Goal: Transaction & Acquisition: Purchase product/service

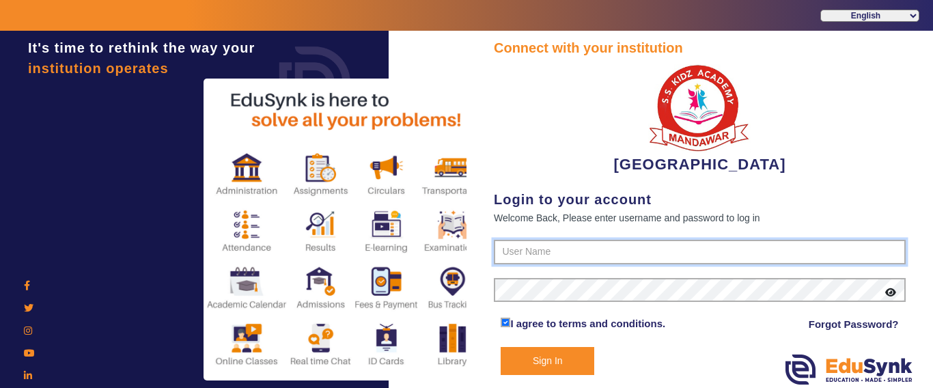
type input "9928895959"
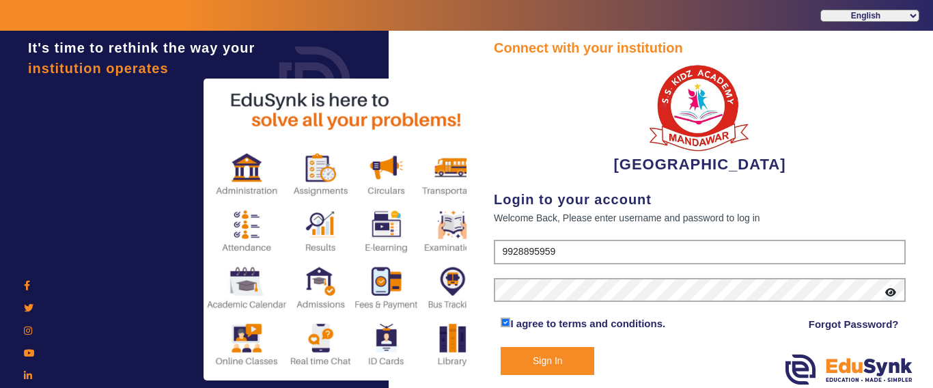
click at [578, 354] on button "Sign In" at bounding box center [548, 361] width 94 height 28
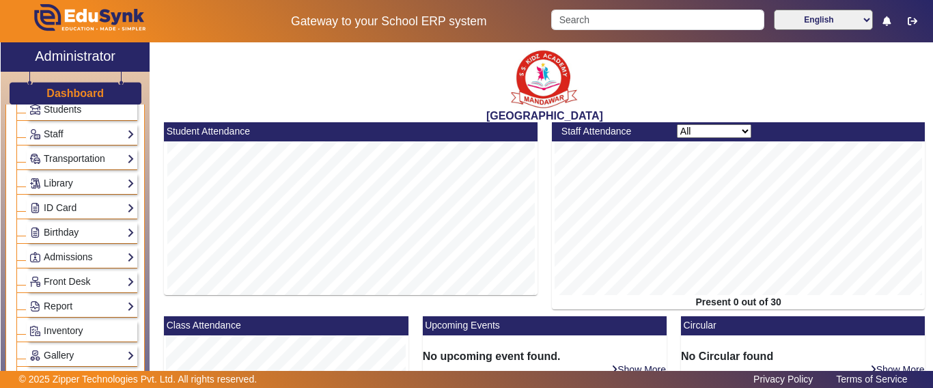
scroll to position [683, 0]
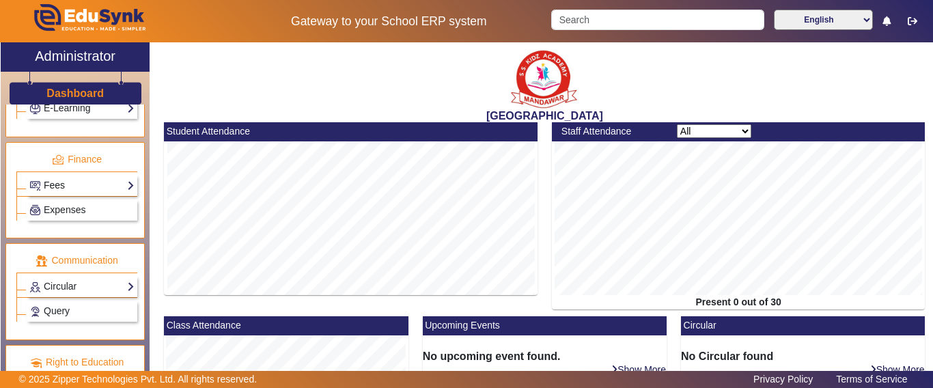
click at [77, 188] on link "Fees" at bounding box center [81, 186] width 105 height 16
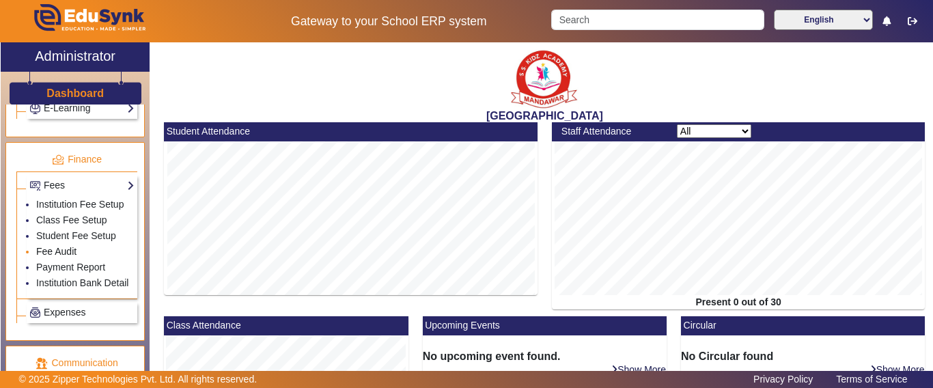
click at [55, 257] on link "Fee Audit" at bounding box center [56, 251] width 40 height 11
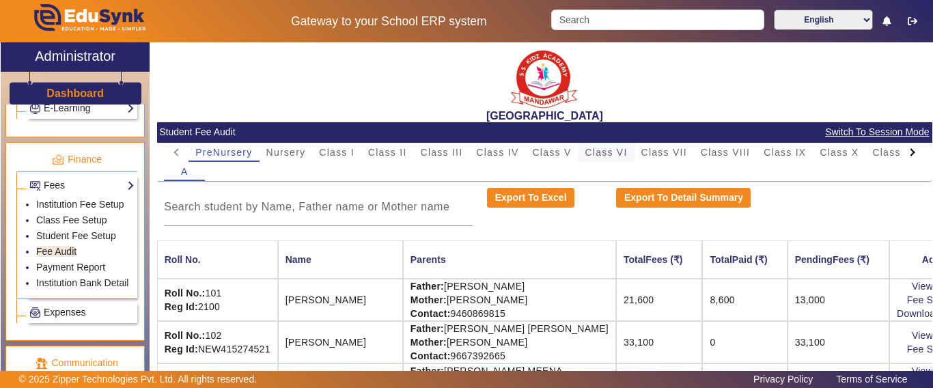
click at [613, 148] on span "Class VI" at bounding box center [606, 153] width 42 height 10
click at [297, 215] on div at bounding box center [318, 207] width 309 height 38
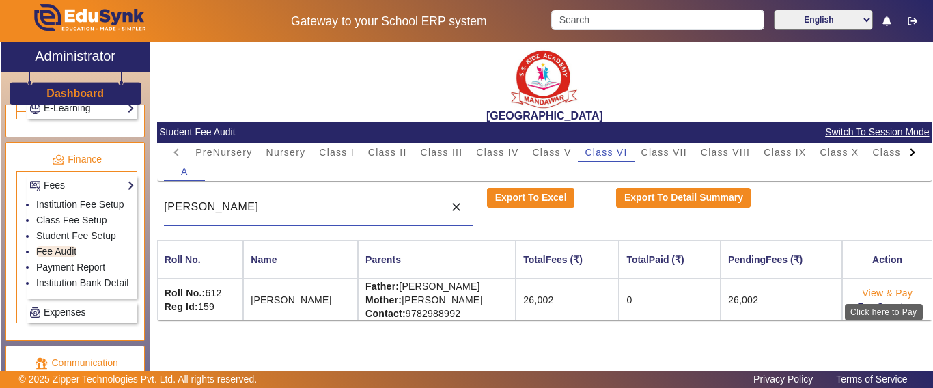
type input "JIYANSH"
click at [882, 292] on link "View & Pay" at bounding box center [887, 293] width 51 height 11
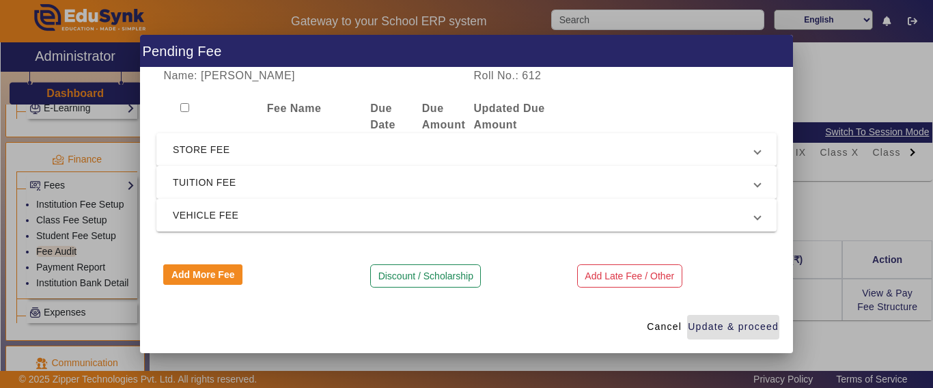
click at [221, 181] on span "TUITION FEE" at bounding box center [464, 182] width 582 height 16
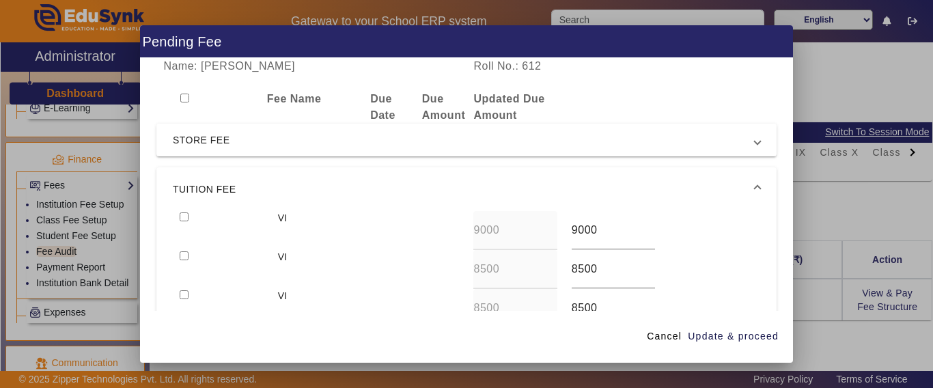
click at [180, 217] on input "checkbox" at bounding box center [184, 216] width 9 height 9
checkbox input "true"
click at [183, 260] on input "checkbox" at bounding box center [184, 255] width 9 height 9
checkbox input "true"
click at [185, 293] on input "checkbox" at bounding box center [184, 294] width 9 height 9
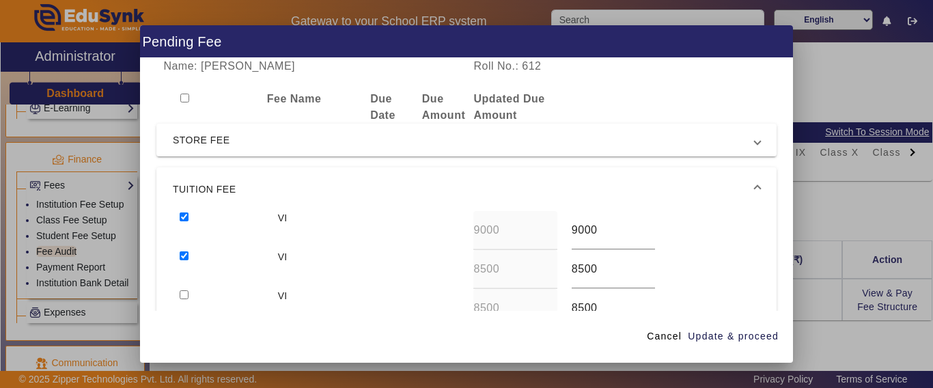
checkbox input "true"
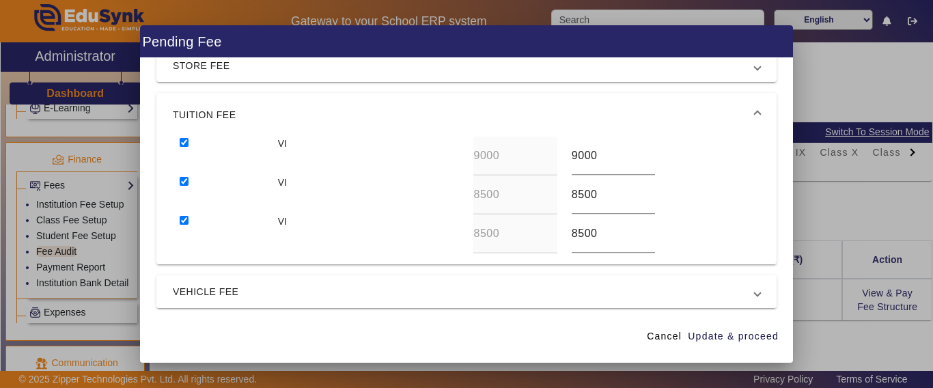
scroll to position [137, 0]
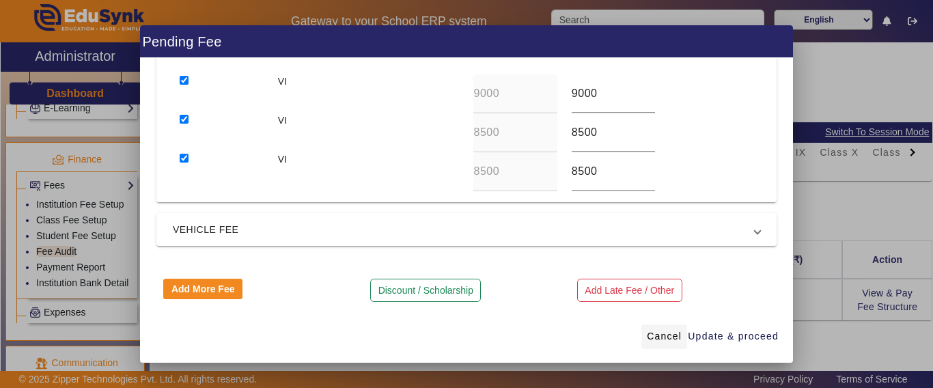
click at [669, 338] on span "Cancel" at bounding box center [664, 336] width 35 height 14
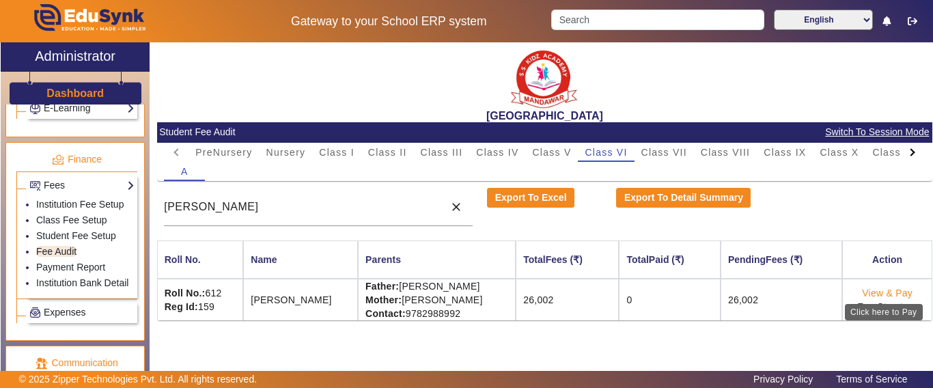
click at [882, 291] on link "View & Pay" at bounding box center [887, 293] width 51 height 11
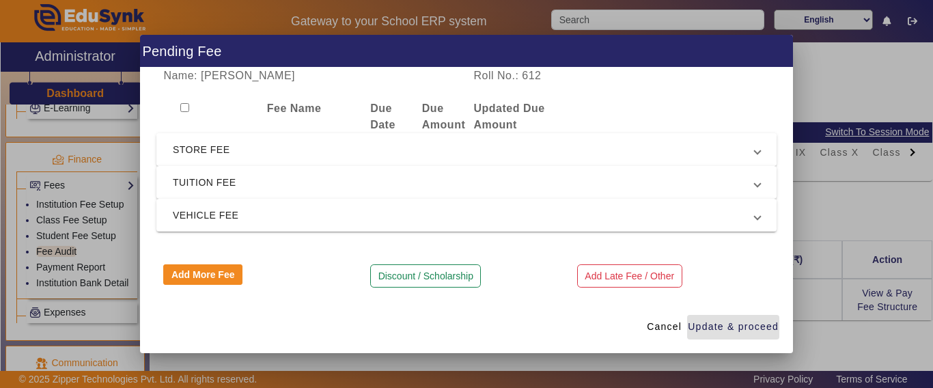
click at [227, 152] on span "STORE FEE" at bounding box center [464, 149] width 582 height 16
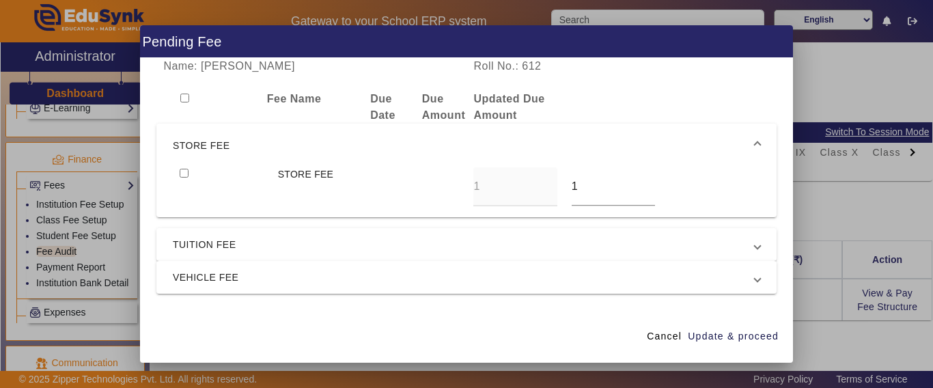
click at [182, 174] on input "checkbox" at bounding box center [184, 173] width 9 height 9
checkbox input "true"
drag, startPoint x: 569, startPoint y: 184, endPoint x: 545, endPoint y: 184, distance: 23.9
click at [546, 182] on div "STORE FEE 1 1" at bounding box center [466, 186] width 587 height 39
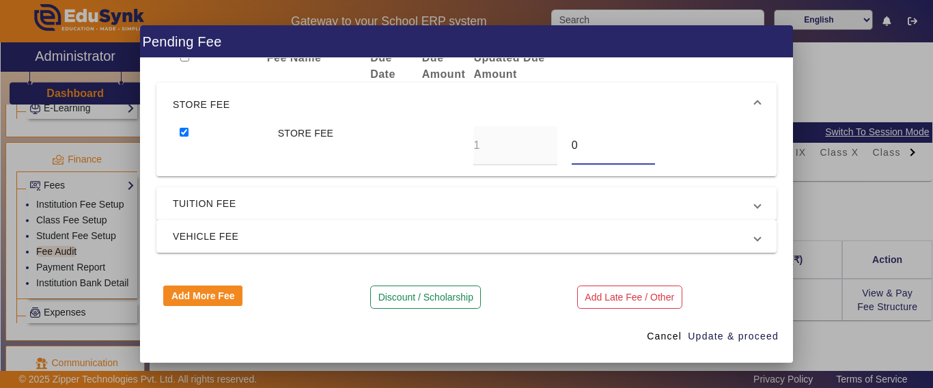
scroll to position [53, 0]
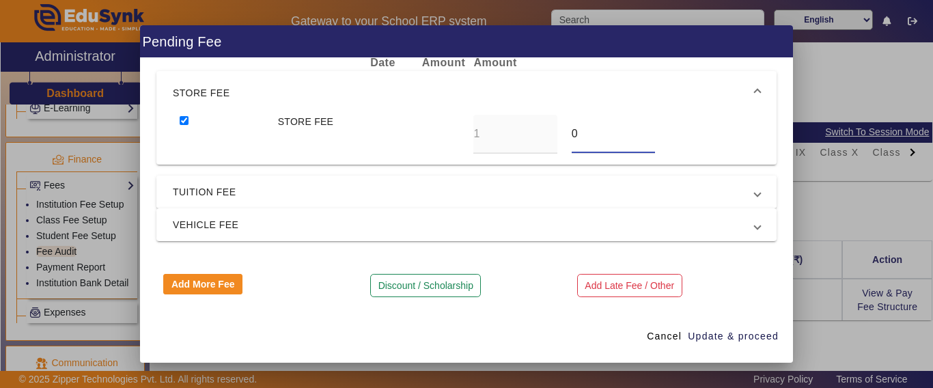
type input "0"
click at [247, 197] on span "TUITION FEE" at bounding box center [464, 192] width 582 height 16
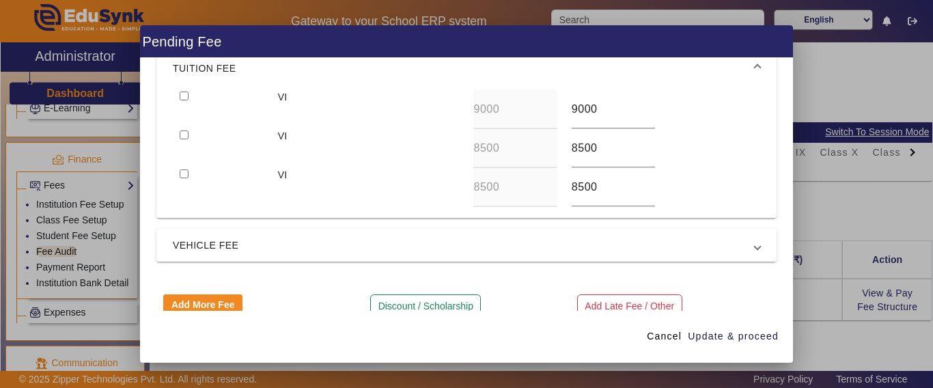
click at [235, 242] on span "VEHICLE FEE" at bounding box center [464, 245] width 582 height 16
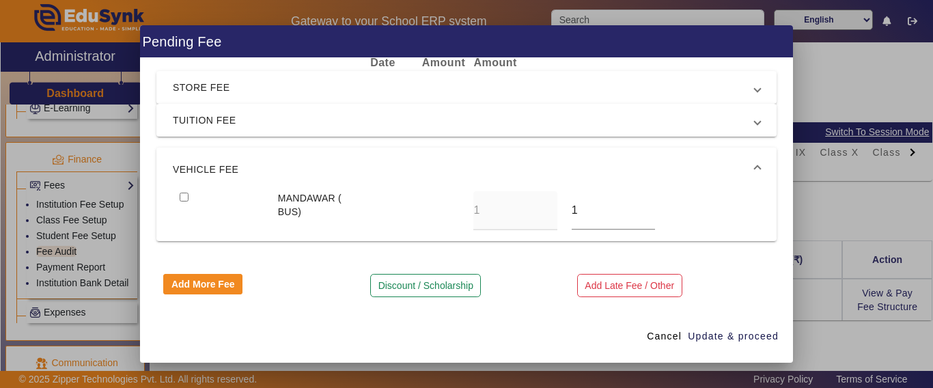
drag, startPoint x: 512, startPoint y: 216, endPoint x: 499, endPoint y: 216, distance: 12.3
click at [499, 216] on div "MANDAWAR ( BUS) 1 1" at bounding box center [466, 210] width 587 height 39
type input "0"
click at [186, 197] on input "checkbox" at bounding box center [184, 197] width 9 height 9
checkbox input "true"
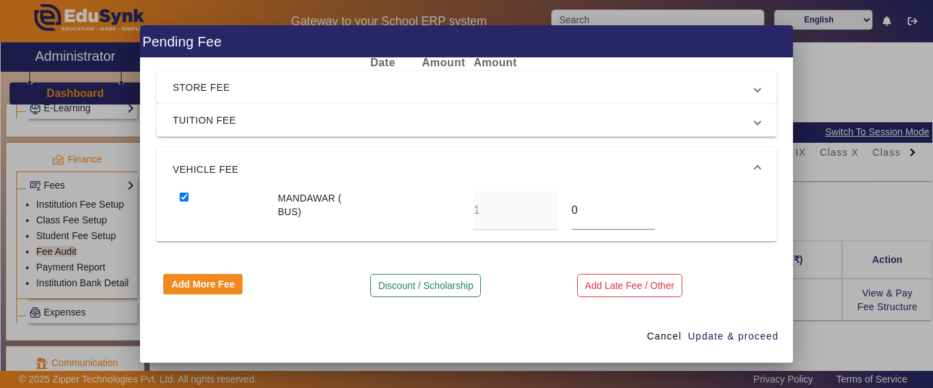
scroll to position [0, 0]
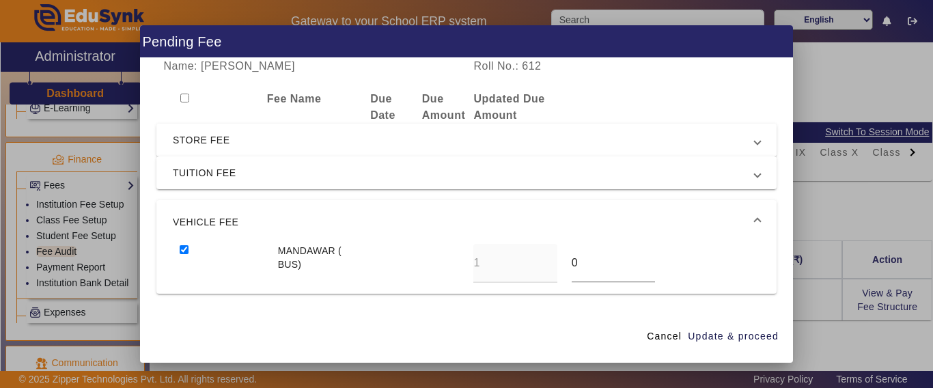
click at [195, 146] on span "STORE FEE" at bounding box center [464, 140] width 582 height 16
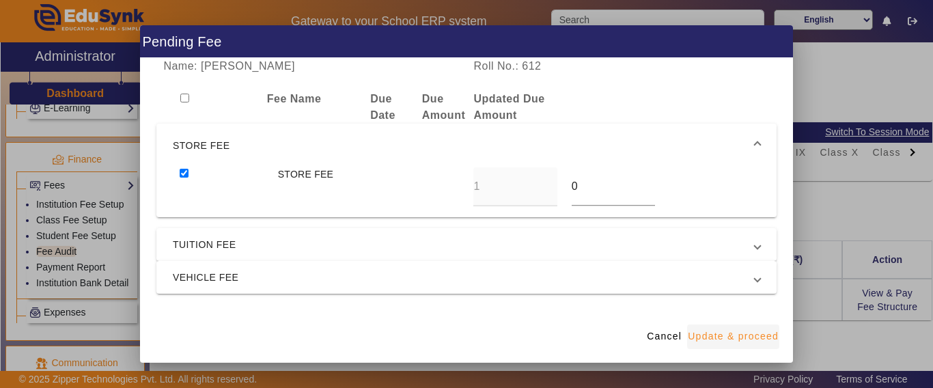
click at [723, 339] on span "Update & proceed" at bounding box center [733, 336] width 91 height 14
type input "0"
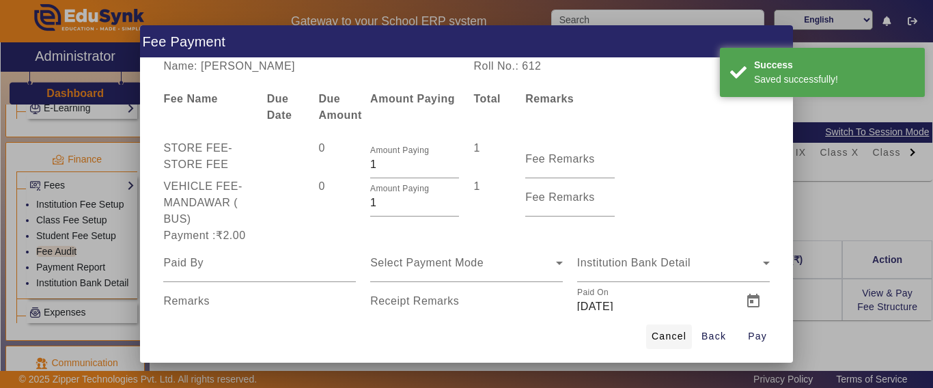
click at [672, 336] on span "Cancel" at bounding box center [669, 336] width 35 height 14
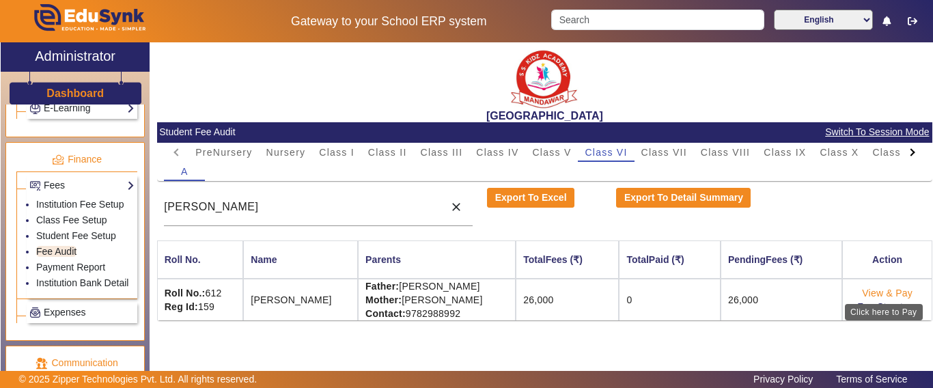
click at [874, 292] on link "View & Pay" at bounding box center [887, 293] width 51 height 11
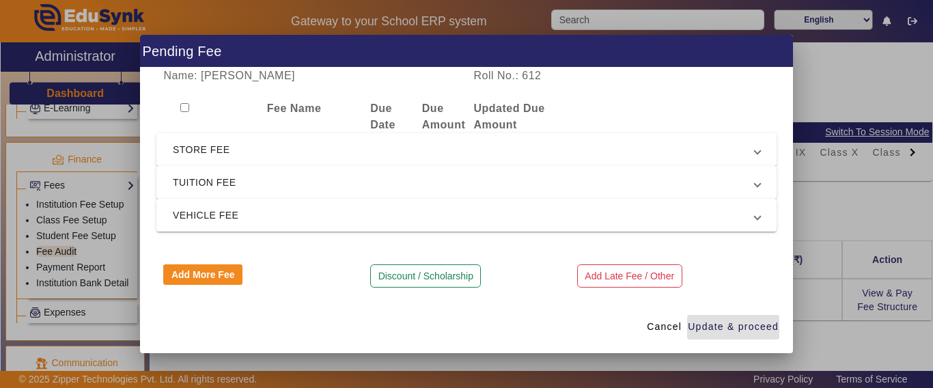
drag, startPoint x: 222, startPoint y: 181, endPoint x: 222, endPoint y: 191, distance: 9.6
click at [221, 182] on span "TUITION FEE" at bounding box center [464, 182] width 582 height 16
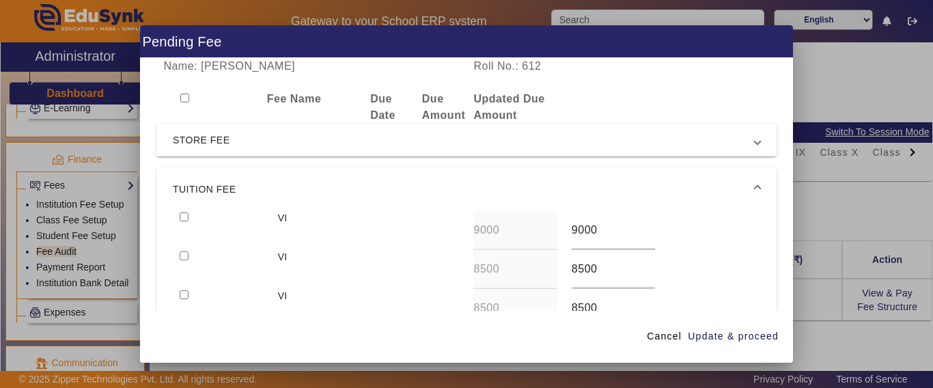
click at [180, 211] on mat-expansion-panel-header "TUITION FEE" at bounding box center [466, 189] width 620 height 44
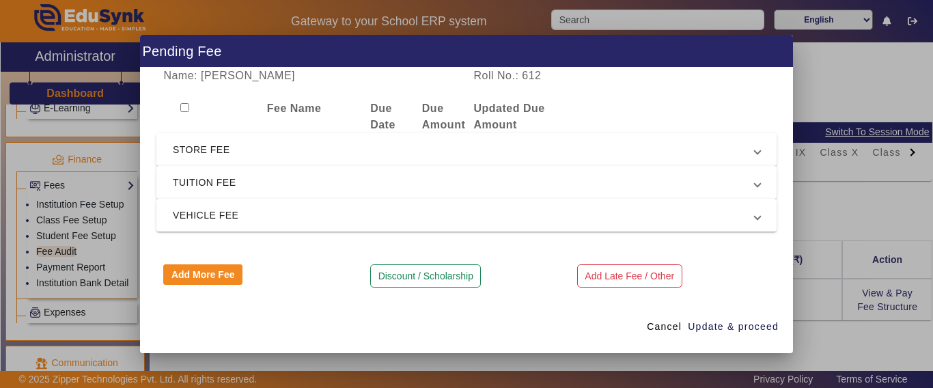
click at [192, 191] on span "TUITION FEE" at bounding box center [464, 182] width 582 height 16
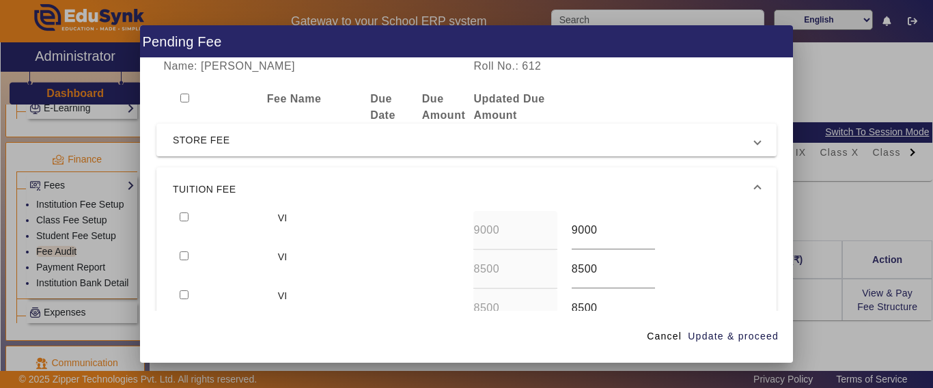
drag, startPoint x: 274, startPoint y: 194, endPoint x: 302, endPoint y: 212, distance: 33.2
click at [275, 194] on span "TUITION FEE" at bounding box center [464, 189] width 582 height 16
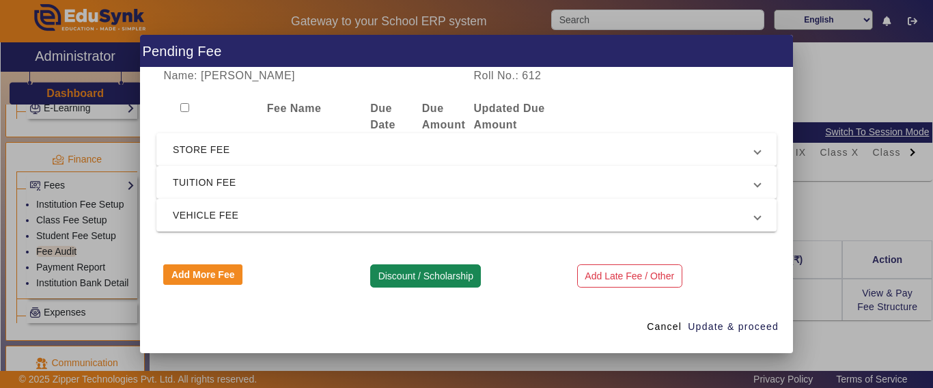
click at [401, 277] on button "Discount / Scholarship" at bounding box center [425, 275] width 111 height 23
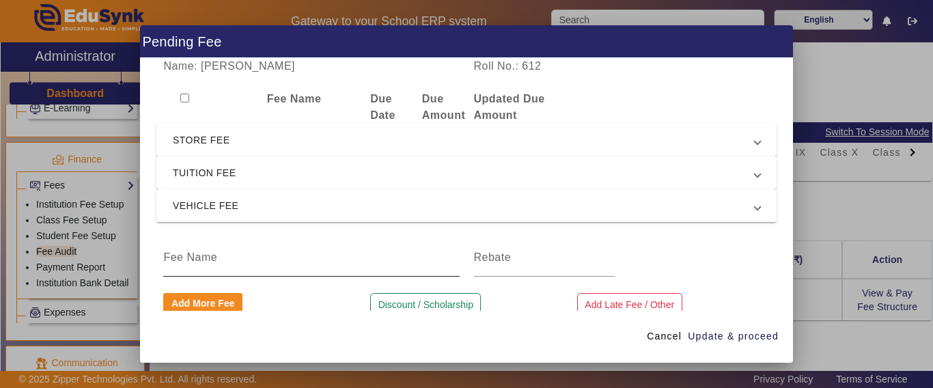
click at [253, 266] on input at bounding box center [311, 257] width 296 height 16
type input "DISCOUNT"
type input "2"
type input "4000"
click at [738, 333] on span "Update & proceed" at bounding box center [733, 336] width 91 height 14
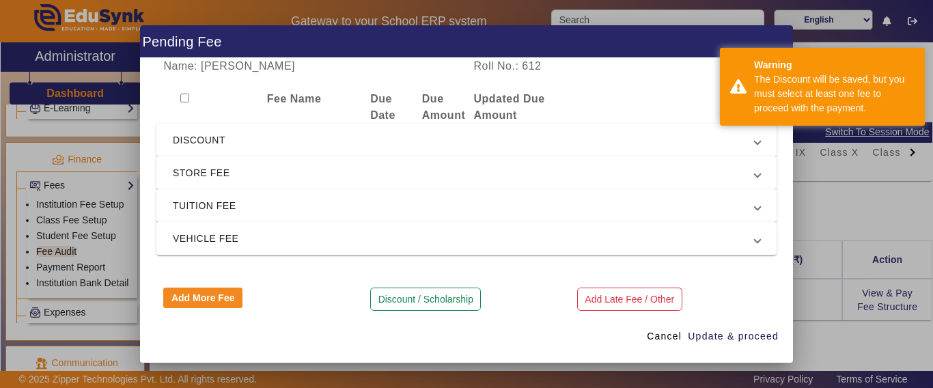
click at [183, 102] on input "checkbox" at bounding box center [184, 98] width 9 height 9
checkbox input "true"
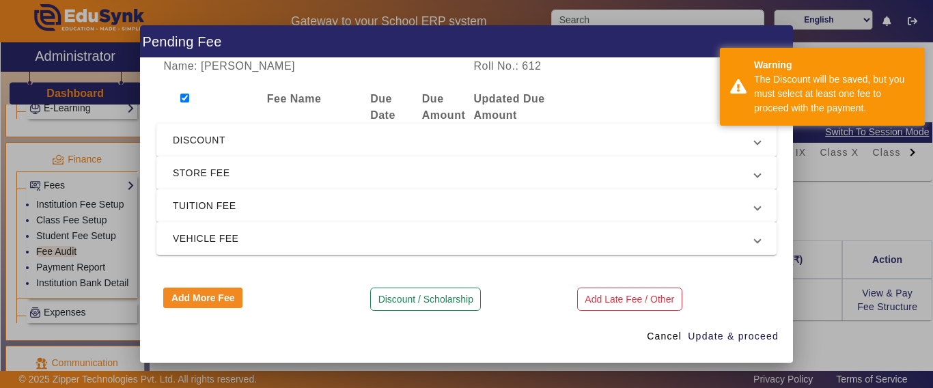
checkbox input "true"
click at [725, 340] on span "Update & proceed" at bounding box center [733, 336] width 91 height 14
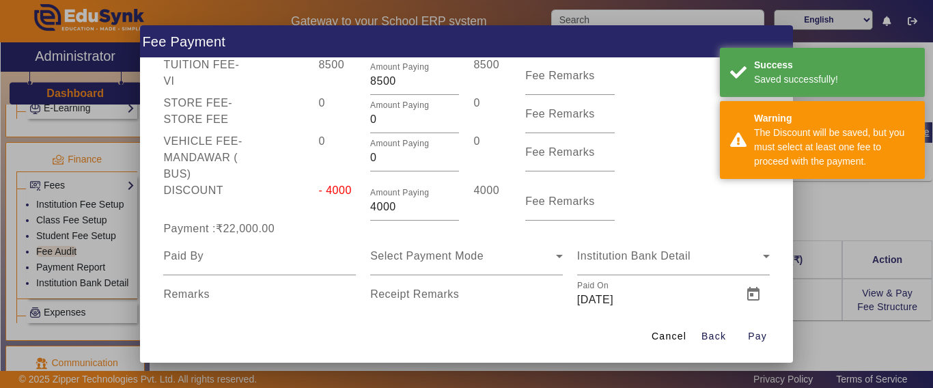
scroll to position [193, 0]
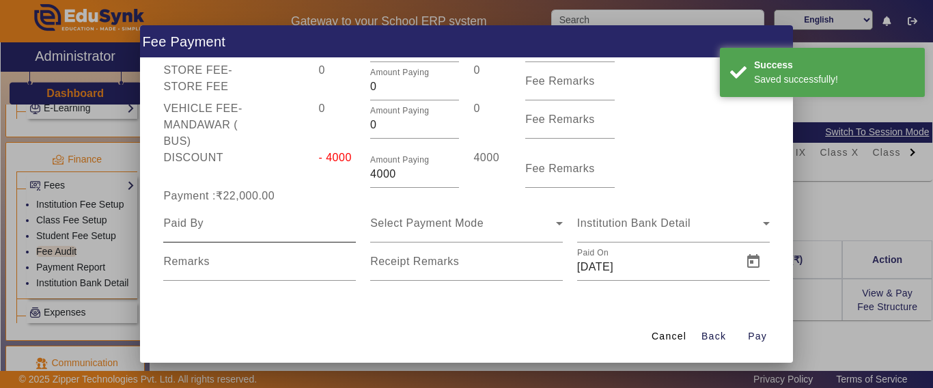
click at [286, 223] on input at bounding box center [259, 223] width 193 height 16
click at [279, 226] on input at bounding box center [259, 223] width 193 height 16
type input "JIYANSH"
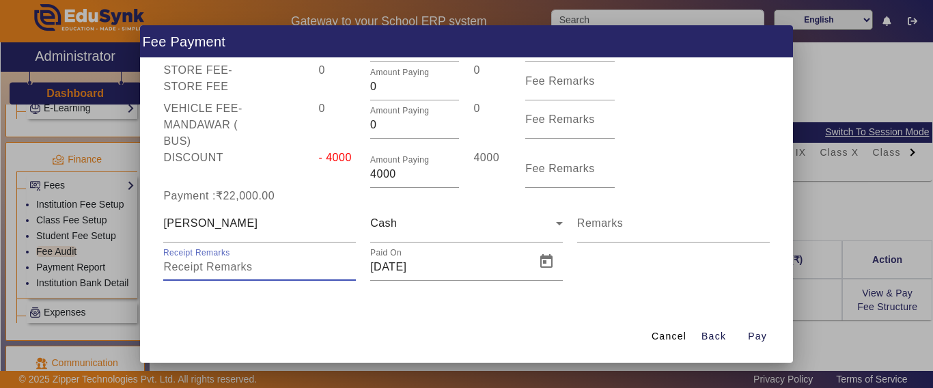
click at [291, 269] on input "Receipt Remarks" at bounding box center [259, 267] width 193 height 16
click at [762, 341] on span "Pay" at bounding box center [757, 336] width 19 height 14
type input "0"
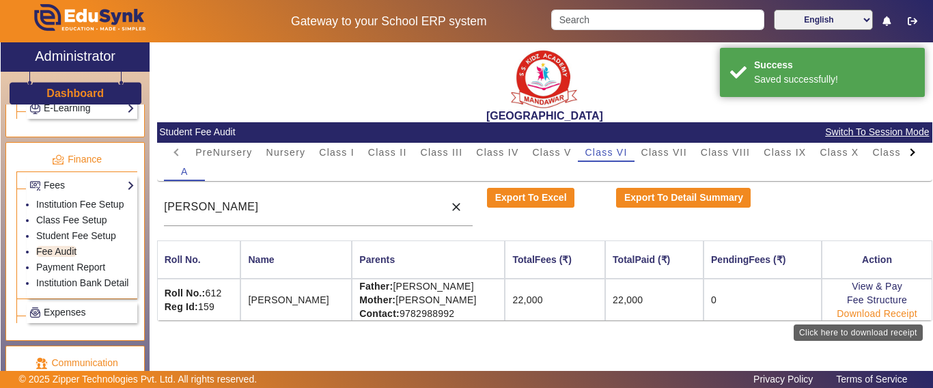
click at [868, 314] on link "Download Receipt" at bounding box center [877, 313] width 81 height 11
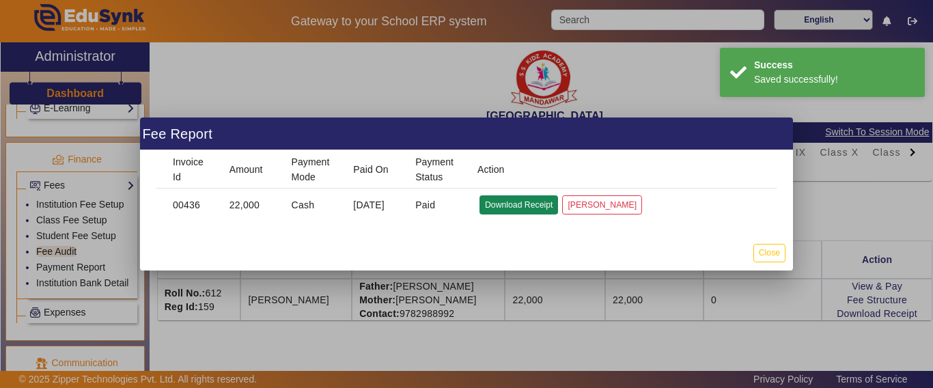
click at [530, 207] on button "Download Receipt" at bounding box center [519, 204] width 79 height 18
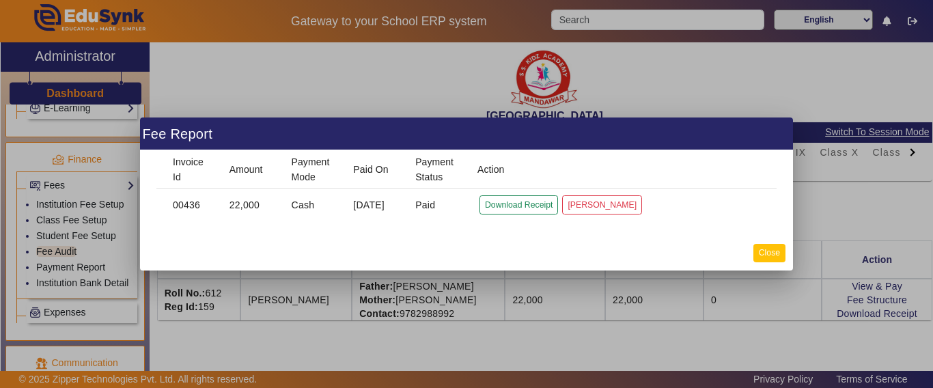
click at [770, 254] on button "Close" at bounding box center [769, 253] width 32 height 18
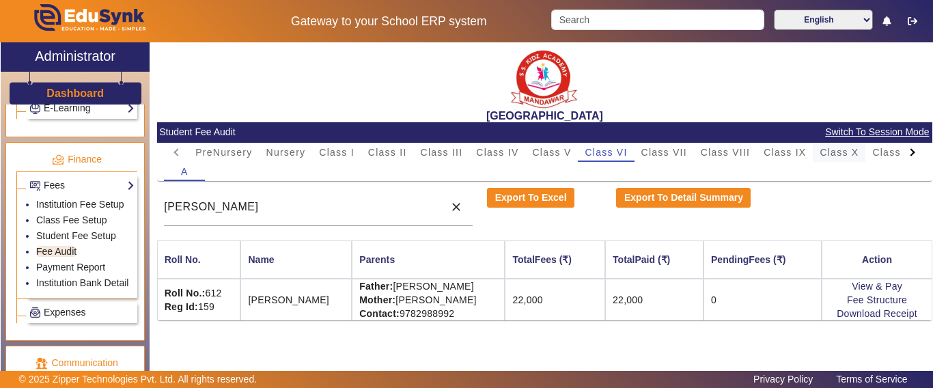
click at [856, 155] on span "Class X" at bounding box center [839, 153] width 39 height 10
drag, startPoint x: 292, startPoint y: 208, endPoint x: 136, endPoint y: 200, distance: 156.6
click at [136, 200] on div "X Administrator Dashboard Administration Institution Institution Details Sessio…" at bounding box center [467, 223] width 932 height 363
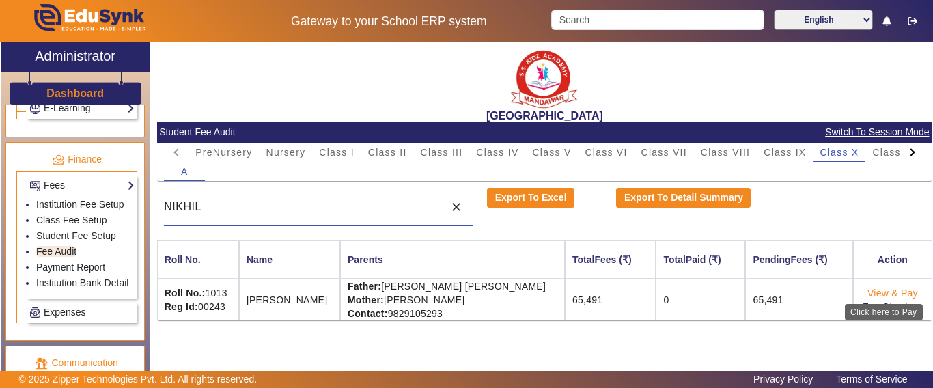
type input "NIKHIL"
click at [868, 290] on link "View & Pay" at bounding box center [893, 293] width 51 height 11
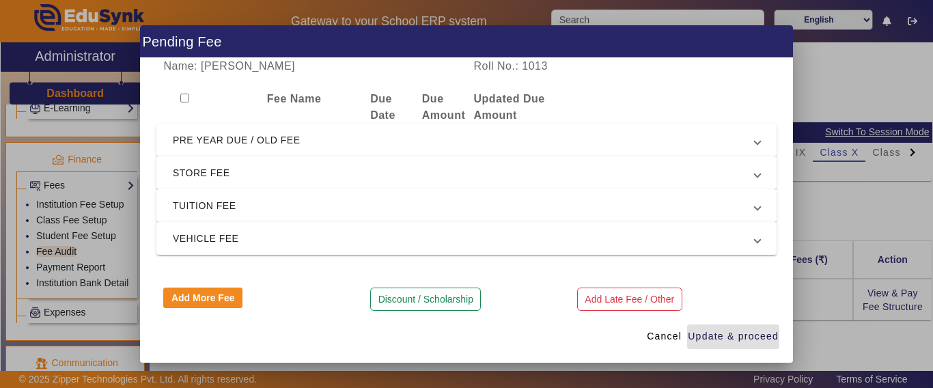
click at [210, 147] on span "PRE YEAR DUE / OLD FEE" at bounding box center [464, 140] width 582 height 16
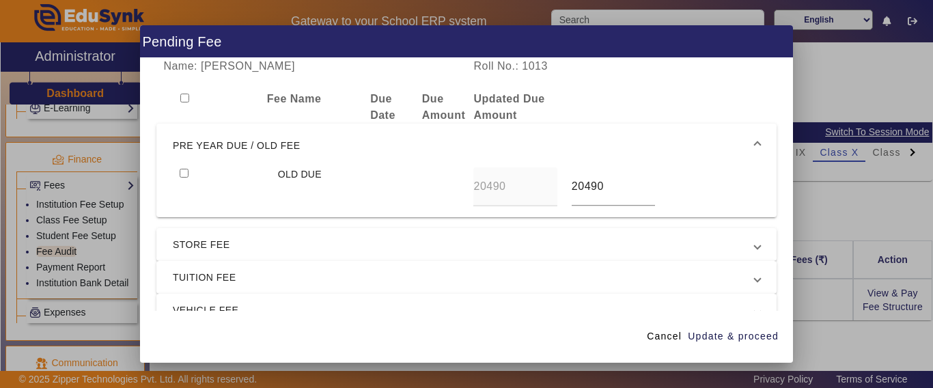
click at [188, 173] on input "checkbox" at bounding box center [184, 173] width 9 height 9
checkbox input "true"
click at [732, 333] on span "Update & proceed" at bounding box center [733, 336] width 91 height 14
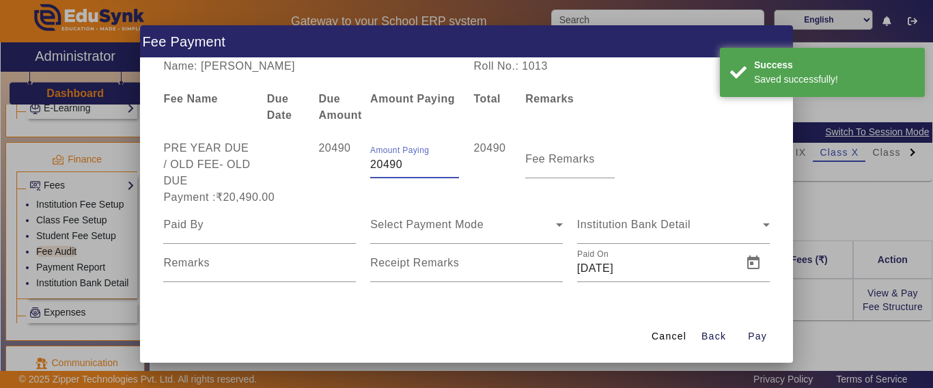
drag, startPoint x: 404, startPoint y: 167, endPoint x: 345, endPoint y: 170, distance: 58.8
click at [348, 169] on div "PRE YEAR DUE / OLD FEE - OLD DUE 20490 Amount Paying 20490 20490 Fee Remarks" at bounding box center [466, 164] width 620 height 49
type input "15000"
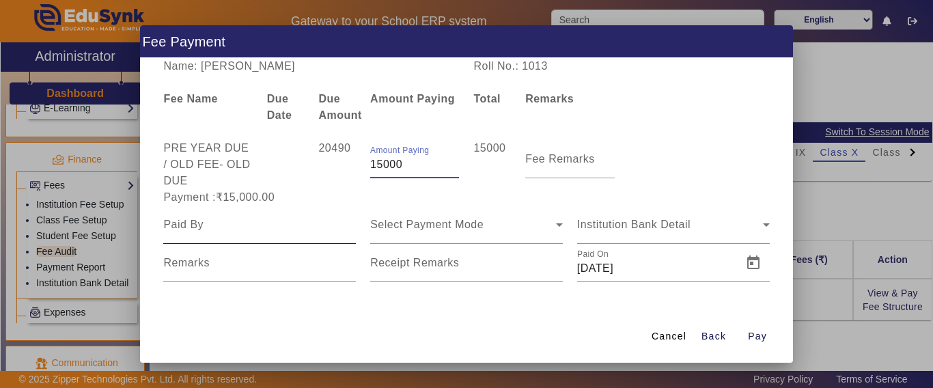
click at [260, 231] on input at bounding box center [259, 225] width 193 height 16
type input "NIKHIL"
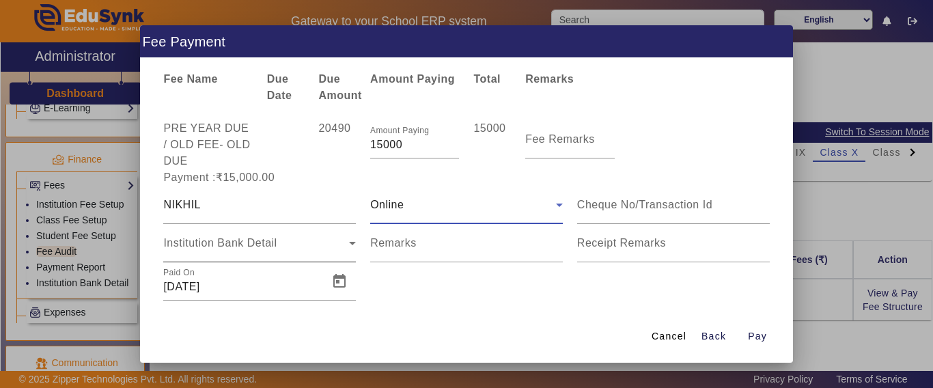
scroll to position [40, 0]
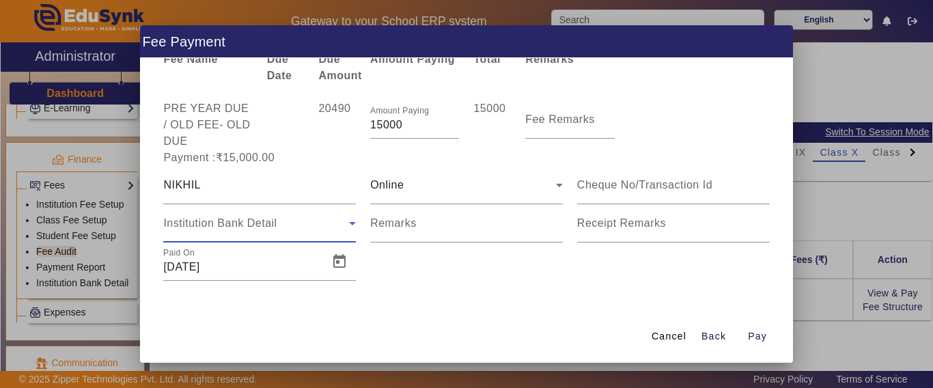
click at [232, 224] on span "Institution Bank Detail" at bounding box center [219, 223] width 113 height 12
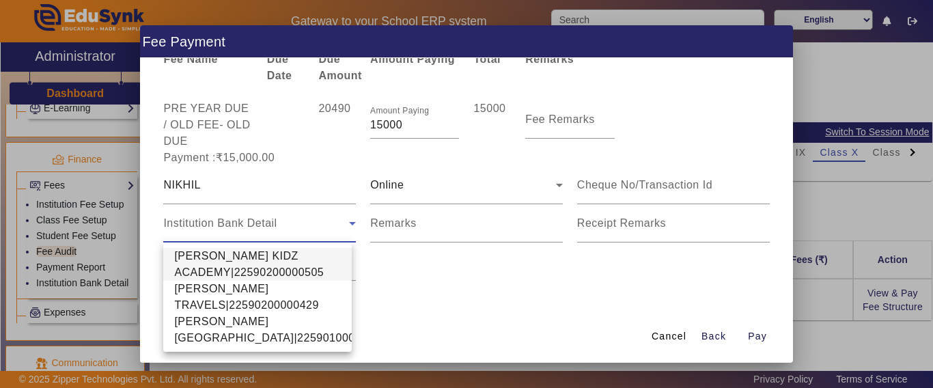
click at [221, 251] on span "SHRI SHYAM KIDZ ACADEMY|22590200000505" at bounding box center [257, 264] width 167 height 33
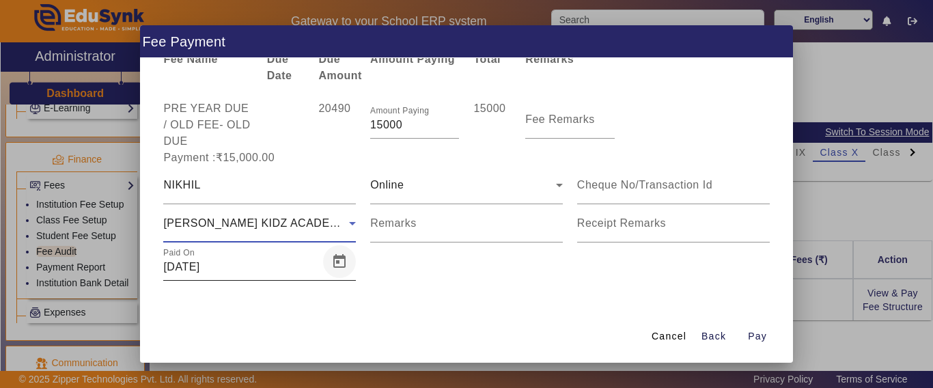
click at [334, 264] on span "Open calendar" at bounding box center [339, 261] width 33 height 33
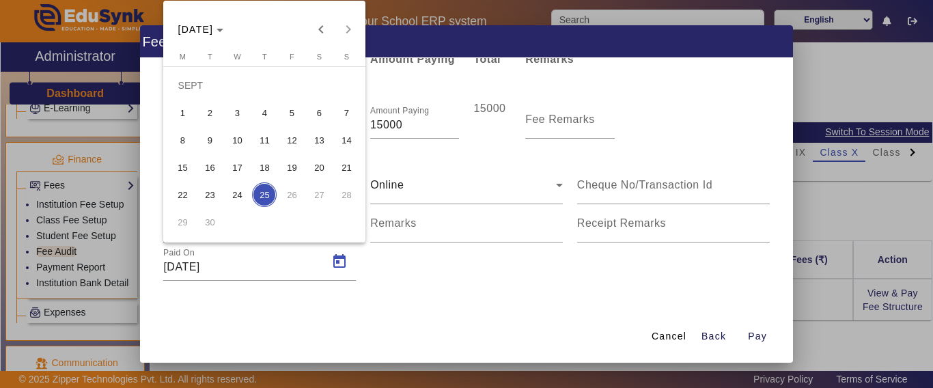
click at [238, 199] on span "24" at bounding box center [237, 194] width 25 height 25
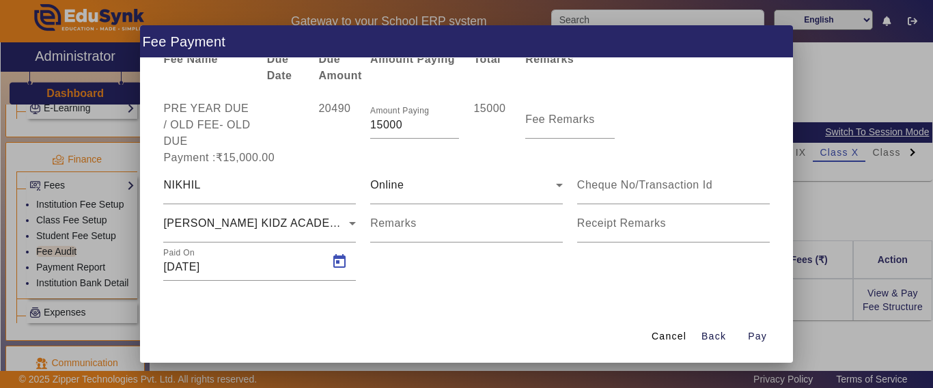
type input "24/09/2025"
click at [753, 332] on span "Pay" at bounding box center [757, 336] width 19 height 14
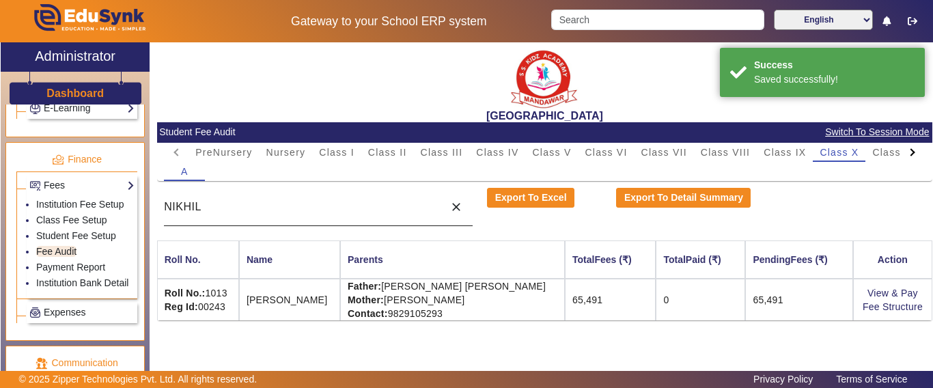
scroll to position [14, 0]
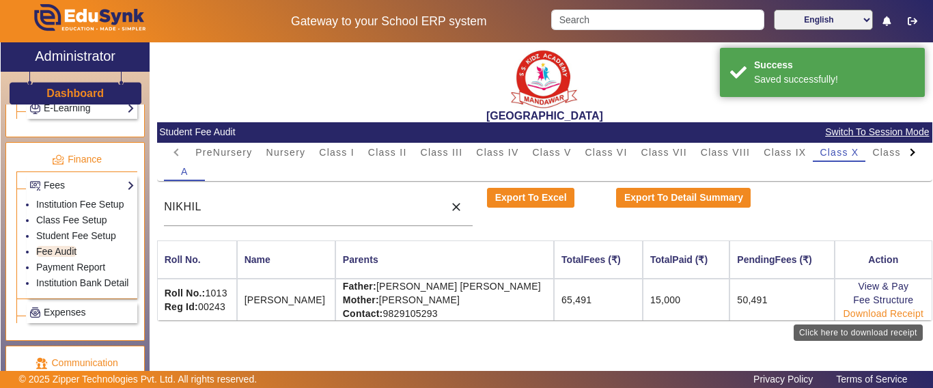
click at [848, 313] on link "Download Receipt" at bounding box center [884, 313] width 81 height 11
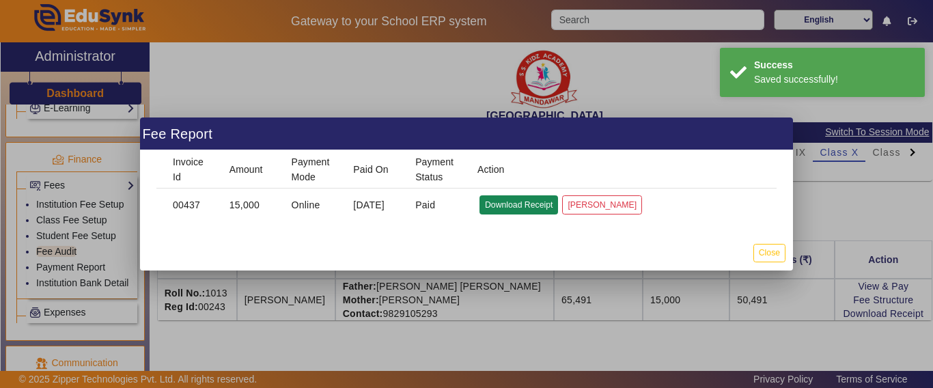
click at [503, 204] on button "Download Receipt" at bounding box center [519, 204] width 79 height 18
click at [762, 254] on button "Close" at bounding box center [769, 253] width 32 height 18
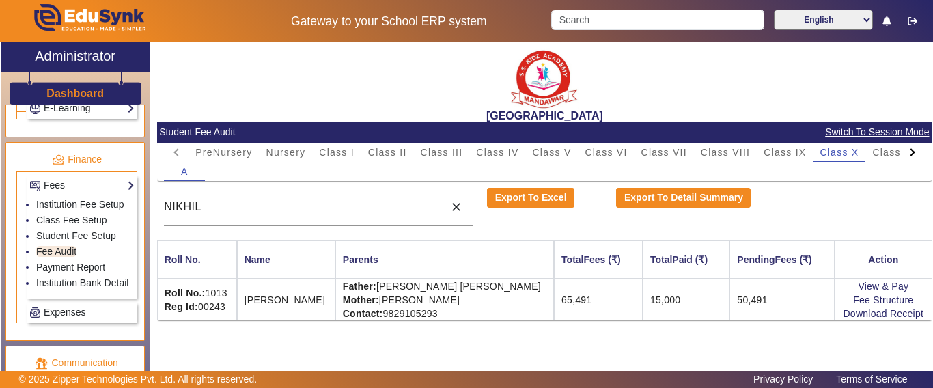
click at [919, 156] on div at bounding box center [912, 152] width 25 height 19
click at [913, 153] on mat-tab-header "PreNursery Nursery Class I Class II Class III Class IV Class V Class VI Class V…" at bounding box center [544, 152] width 761 height 19
click at [850, 154] on div "L.K.G." at bounding box center [830, 152] width 46 height 19
click at [820, 150] on span "L.K.G." at bounding box center [830, 153] width 32 height 10
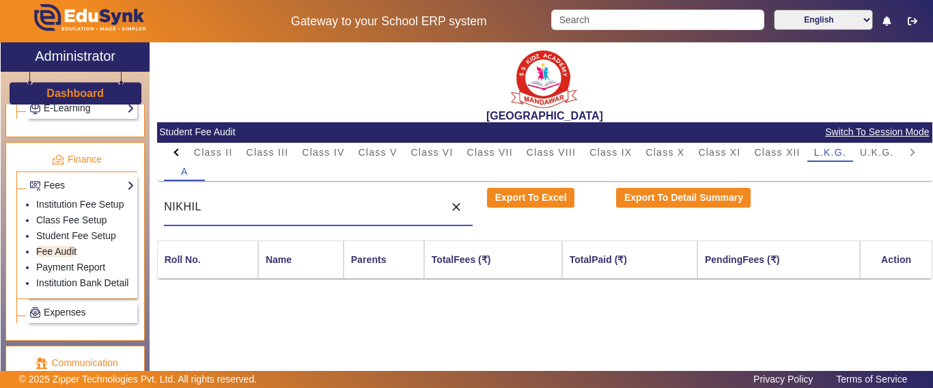
drag, startPoint x: 322, startPoint y: 208, endPoint x: 164, endPoint y: 202, distance: 158.6
click at [164, 202] on input "NIKHIL" at bounding box center [300, 207] width 273 height 16
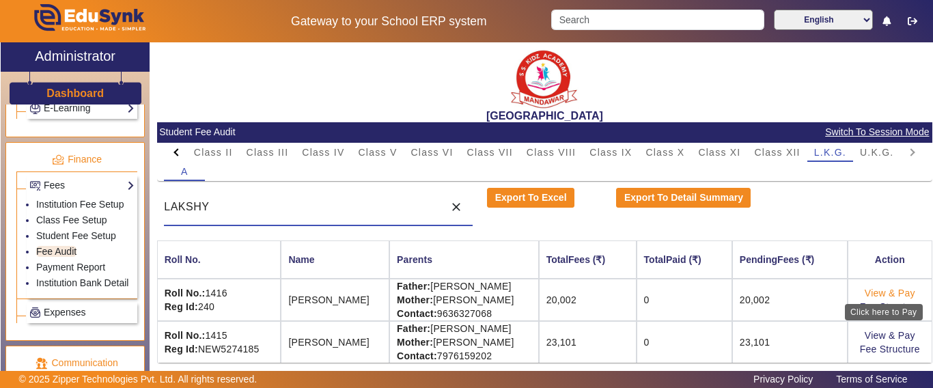
type input "LAKSHY"
click at [874, 292] on link "View & Pay" at bounding box center [890, 293] width 51 height 11
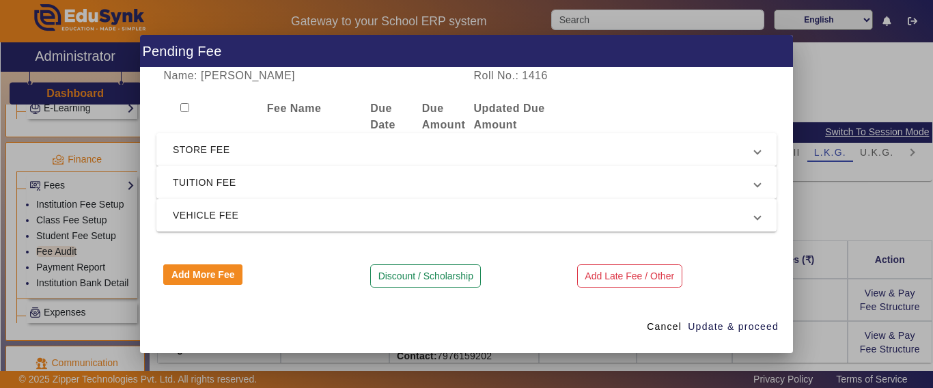
click at [274, 160] on mat-expansion-panel-header "STORE FEE" at bounding box center [466, 149] width 620 height 33
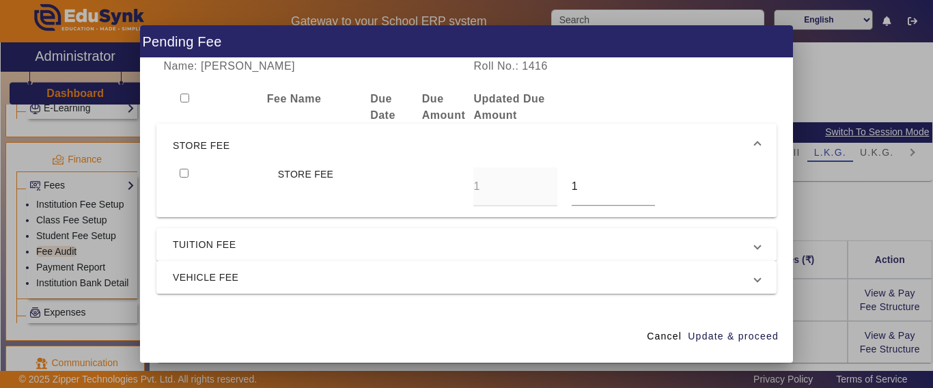
click at [271, 156] on mat-expansion-panel-header "STORE FEE" at bounding box center [466, 146] width 620 height 44
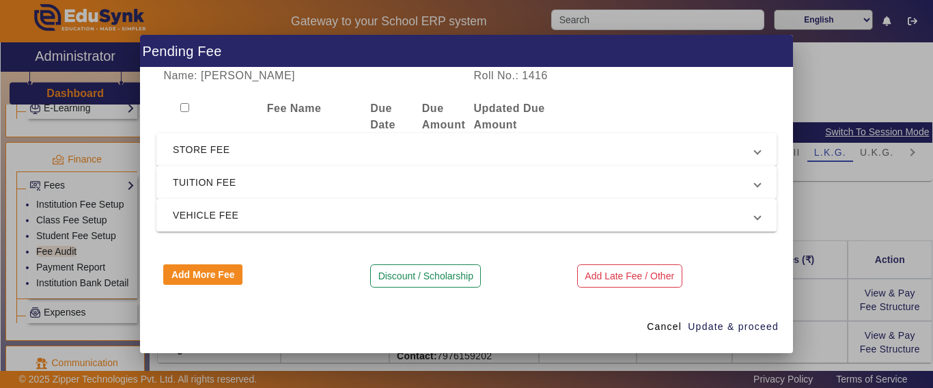
click at [252, 179] on span "TUITION FEE" at bounding box center [464, 182] width 582 height 16
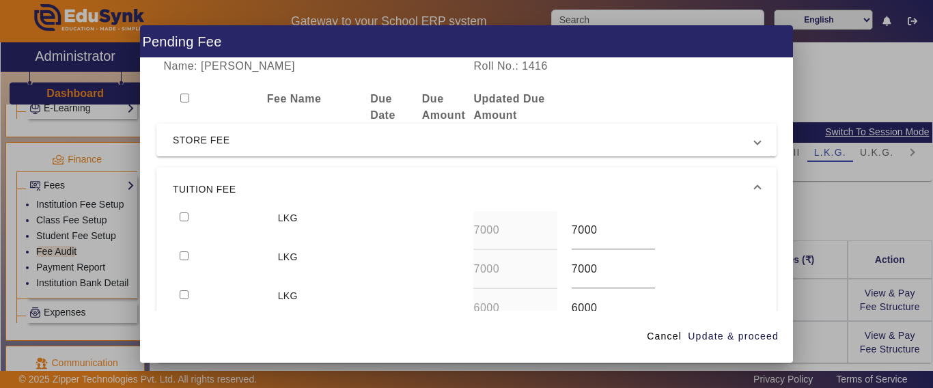
click at [184, 216] on input "checkbox" at bounding box center [184, 216] width 9 height 9
checkbox input "true"
click at [183, 254] on input "checkbox" at bounding box center [184, 255] width 9 height 9
checkbox input "true"
click at [177, 298] on div at bounding box center [222, 308] width 98 height 39
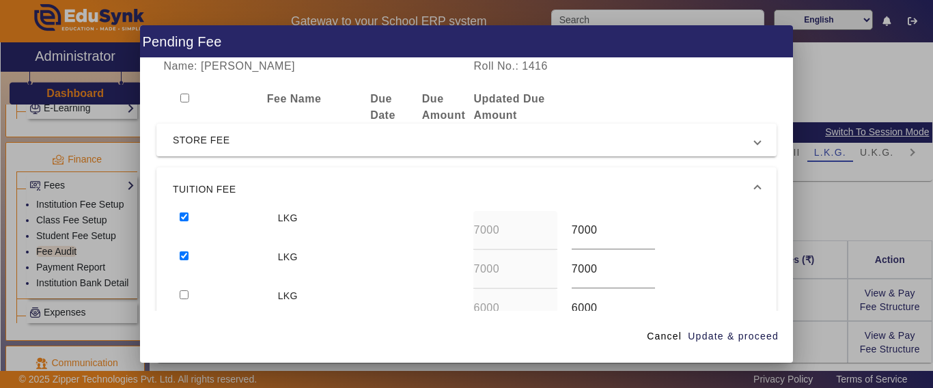
click at [181, 298] on input "checkbox" at bounding box center [184, 294] width 9 height 9
checkbox input "true"
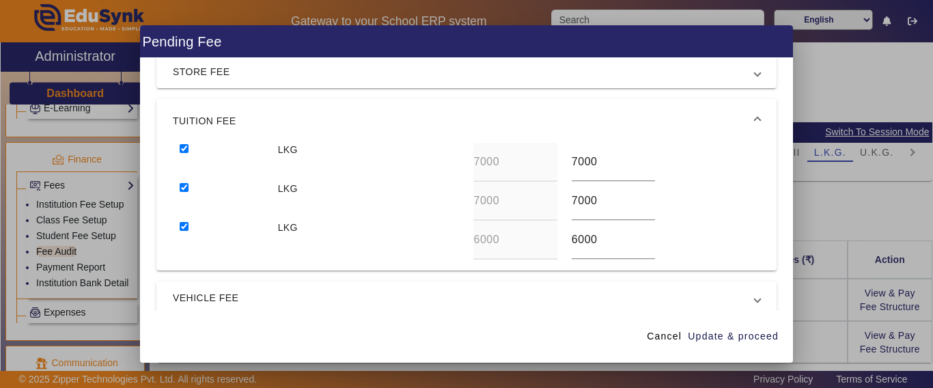
click at [202, 74] on span "STORE FEE" at bounding box center [464, 72] width 582 height 16
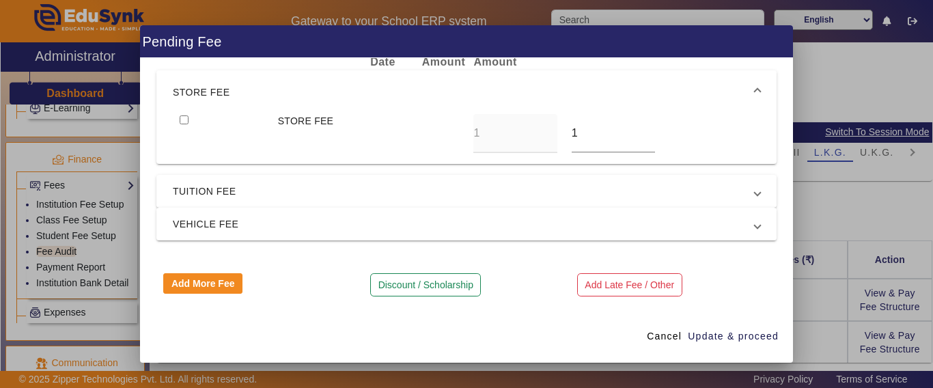
scroll to position [53, 0]
click at [183, 118] on input "checkbox" at bounding box center [184, 119] width 9 height 9
checkbox input "true"
drag, startPoint x: 592, startPoint y: 138, endPoint x: 540, endPoint y: 137, distance: 51.9
click at [539, 135] on div "STORE FEE 1 1" at bounding box center [466, 133] width 587 height 39
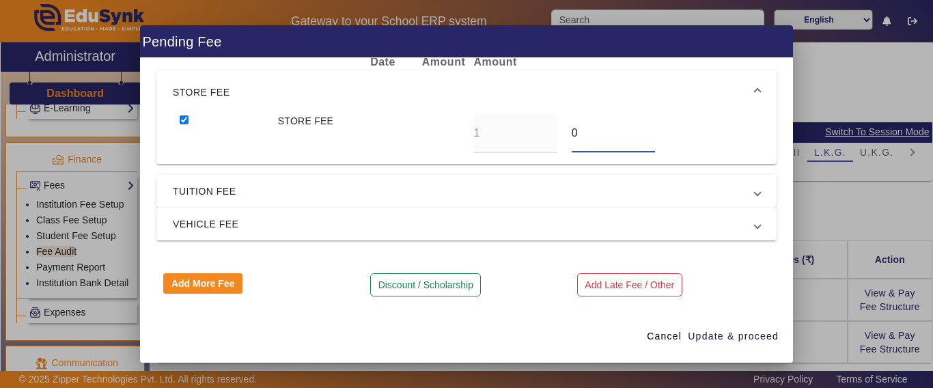
scroll to position [53, 0]
type input "0"
click at [224, 221] on span "VEHICLE FEE" at bounding box center [464, 225] width 582 height 16
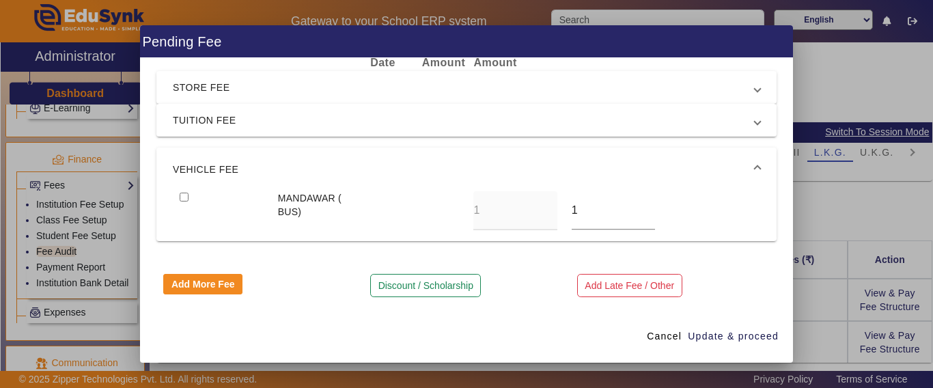
drag, startPoint x: 181, startPoint y: 196, endPoint x: 477, endPoint y: 232, distance: 298.0
click at [185, 196] on input "checkbox" at bounding box center [184, 197] width 9 height 9
checkbox input "true"
drag, startPoint x: 568, startPoint y: 215, endPoint x: 691, endPoint y: 296, distance: 147.4
click at [564, 217] on div "1" at bounding box center [613, 210] width 98 height 39
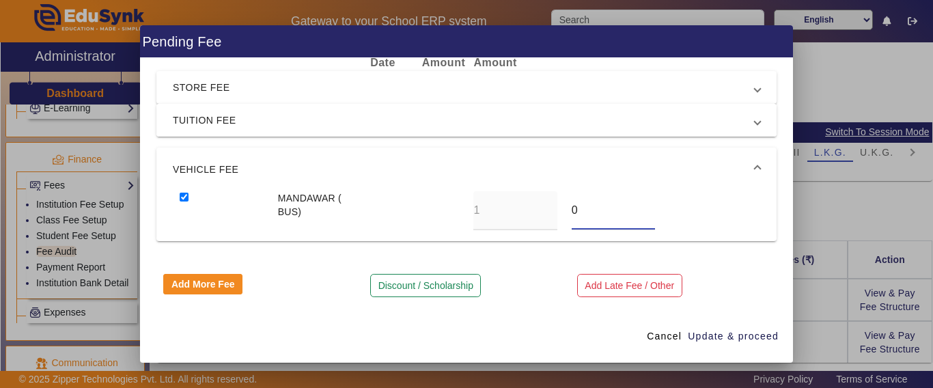
type input "0"
click at [259, 120] on span "TUITION FEE" at bounding box center [464, 120] width 582 height 16
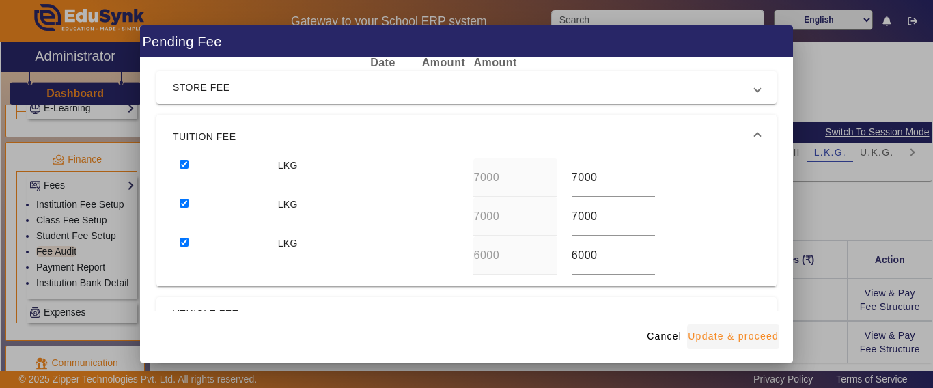
click at [743, 335] on span "Update & proceed" at bounding box center [733, 336] width 91 height 14
type input "0"
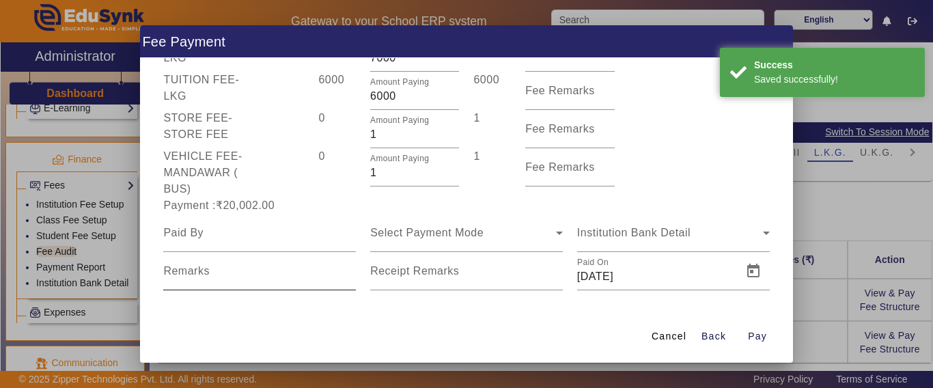
scroll to position [154, 0]
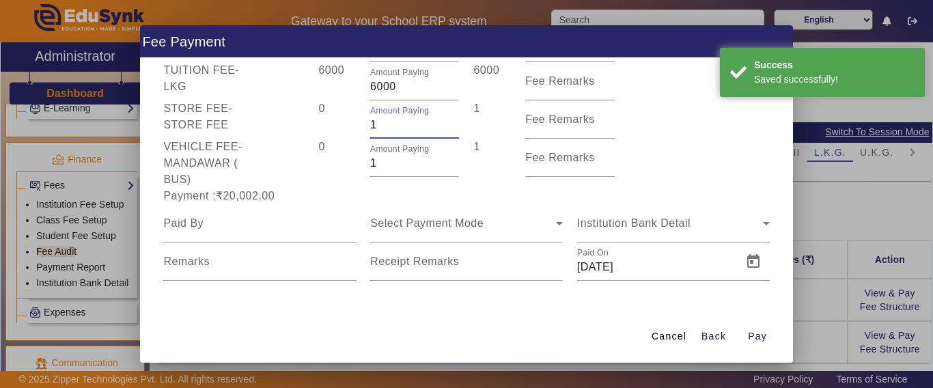
drag, startPoint x: 389, startPoint y: 126, endPoint x: 335, endPoint y: 124, distance: 54.7
click at [335, 124] on div "STORE FEE - STORE FEE 0 Amount Paying 1 1 Fee Remarks" at bounding box center [466, 119] width 620 height 38
type input "0"
drag, startPoint x: 385, startPoint y: 170, endPoint x: 377, endPoint y: 163, distance: 10.7
click at [371, 163] on div "Amount Paying 1" at bounding box center [414, 158] width 89 height 38
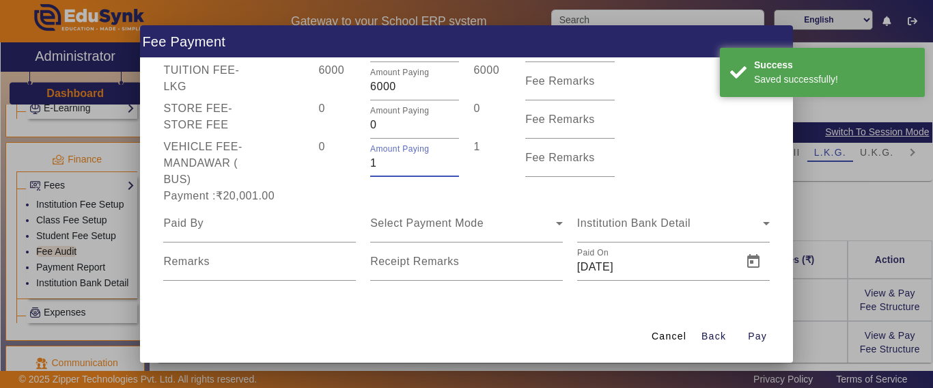
drag, startPoint x: 362, startPoint y: 163, endPoint x: 346, endPoint y: 163, distance: 15.7
click at [346, 163] on div "VEHICLE FEE - MANDAWAR ( BUS) 0 Amount Paying 1 1 Fee Remarks" at bounding box center [466, 163] width 620 height 49
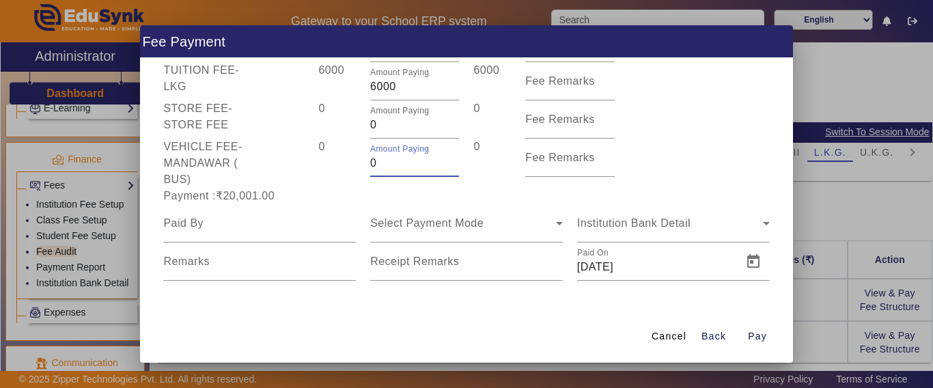
type input "0"
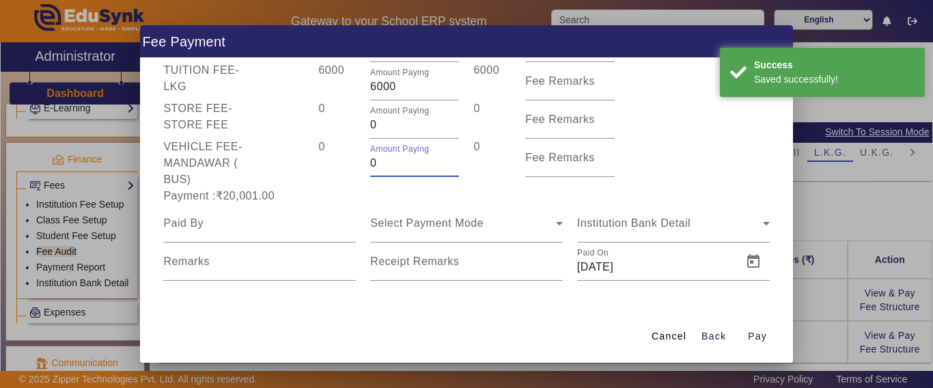
click at [354, 176] on div "0" at bounding box center [338, 163] width 52 height 49
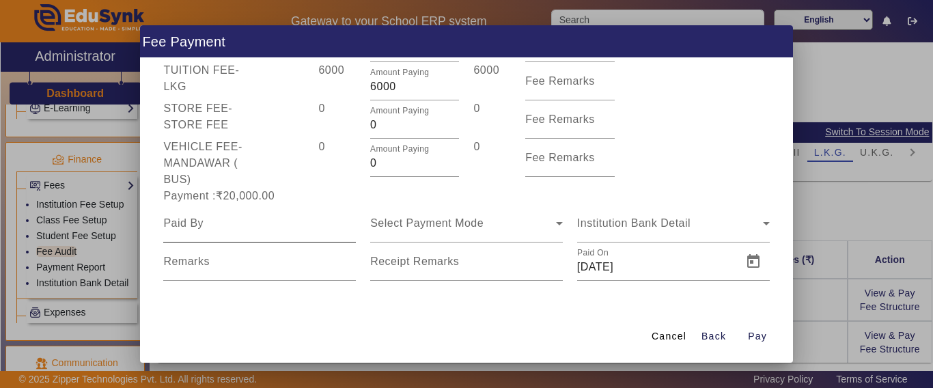
click at [264, 232] on input at bounding box center [259, 223] width 193 height 16
type input "LAKSHYA"
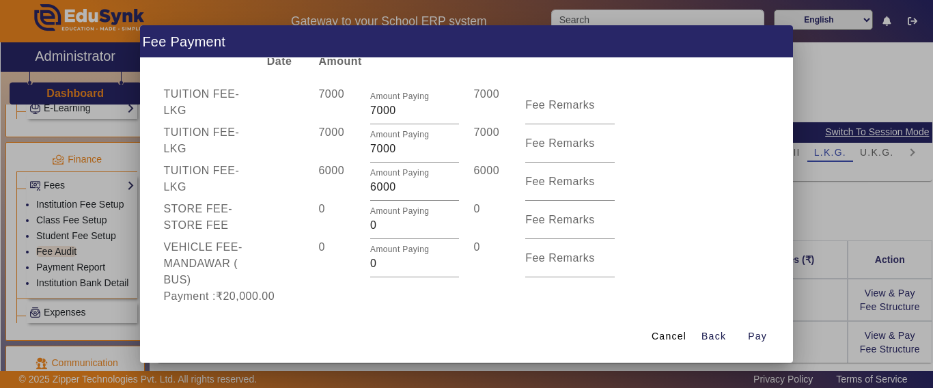
scroll to position [137, 0]
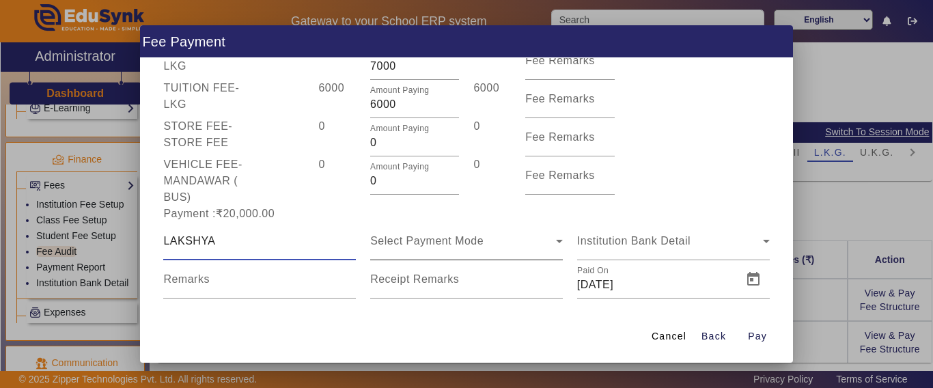
click at [408, 227] on div "Select Payment Mode" at bounding box center [466, 241] width 193 height 38
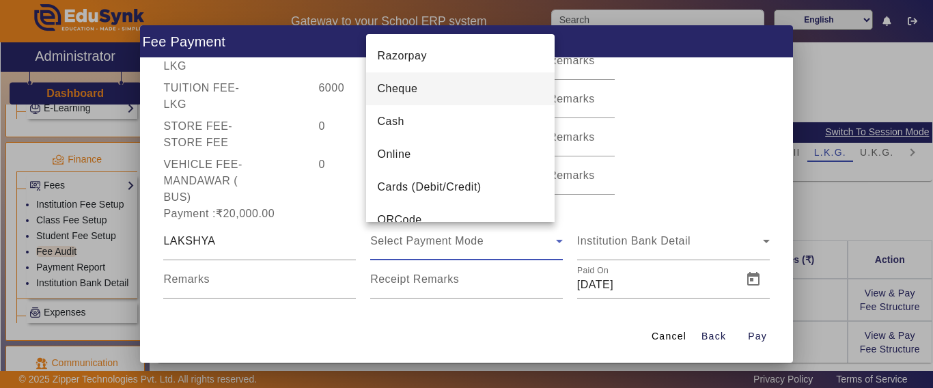
click at [396, 121] on span "Cash" at bounding box center [390, 121] width 27 height 16
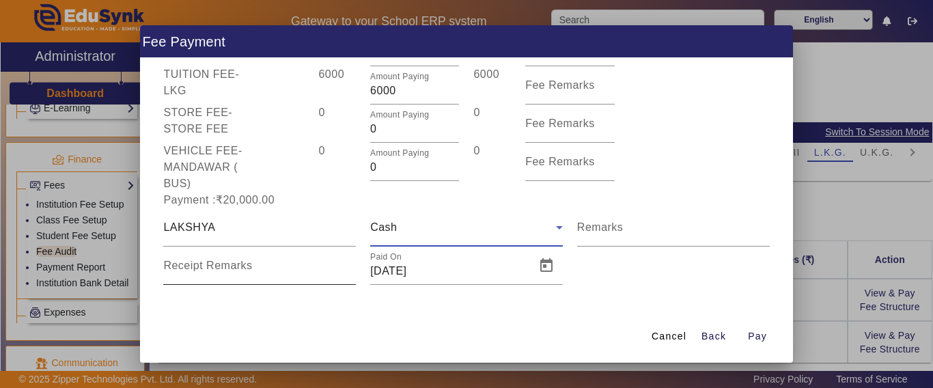
scroll to position [154, 0]
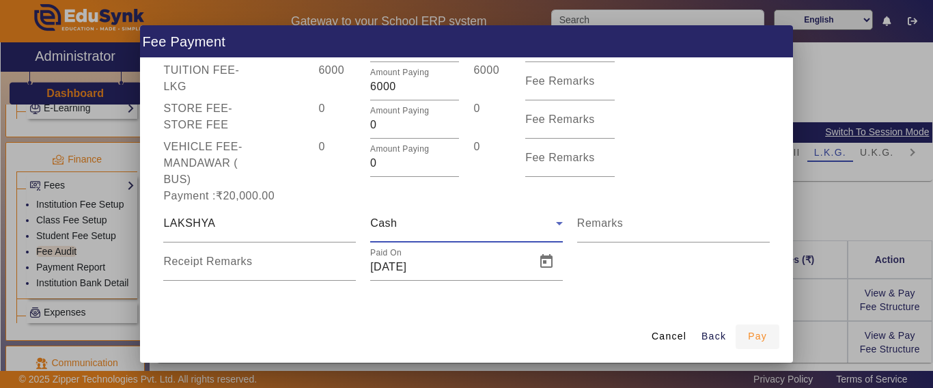
click at [762, 333] on span "Pay" at bounding box center [757, 336] width 19 height 14
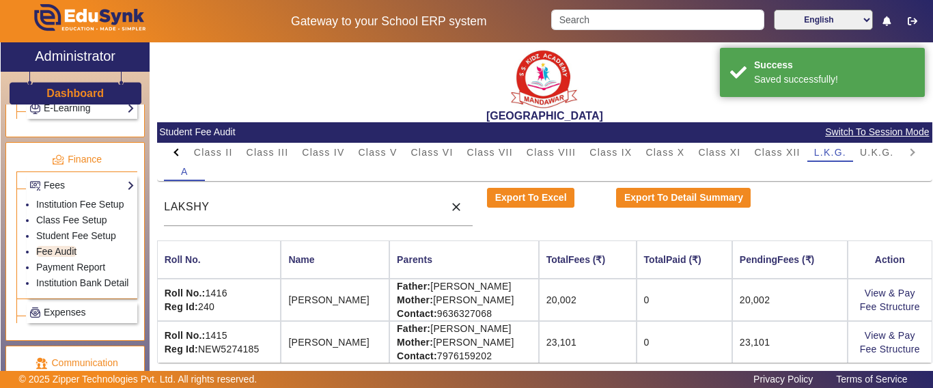
scroll to position [0, 0]
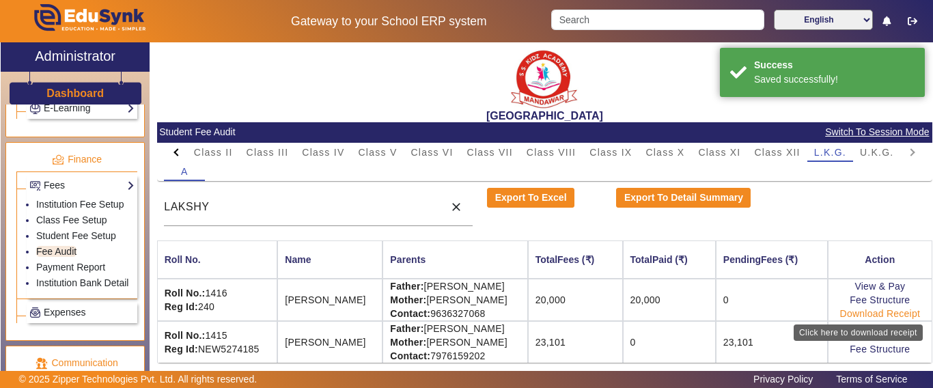
click at [877, 313] on link "Download Receipt" at bounding box center [880, 313] width 81 height 11
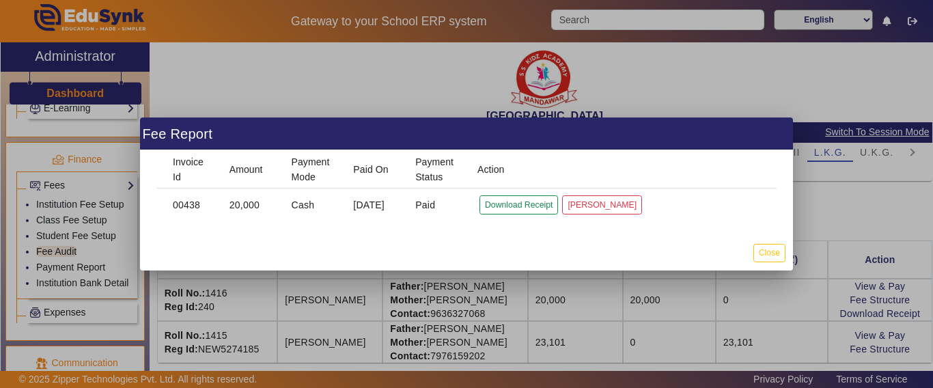
click at [525, 195] on mat-cell "Download Receipt Mark Cancelled" at bounding box center [622, 205] width 310 height 33
click at [521, 202] on button "Download Receipt" at bounding box center [519, 204] width 79 height 18
click at [764, 258] on button "Close" at bounding box center [769, 253] width 32 height 18
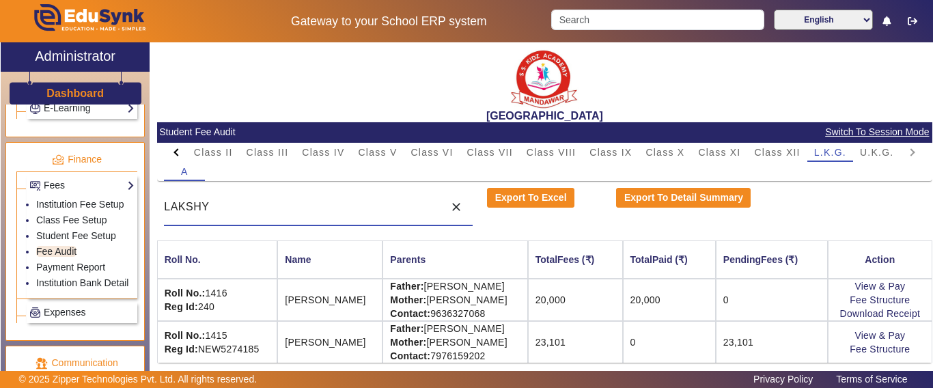
drag, startPoint x: 303, startPoint y: 205, endPoint x: 130, endPoint y: 208, distance: 172.9
click at [130, 208] on div "X Administrator Dashboard Administration Institution Institution Details Sessio…" at bounding box center [467, 223] width 932 height 363
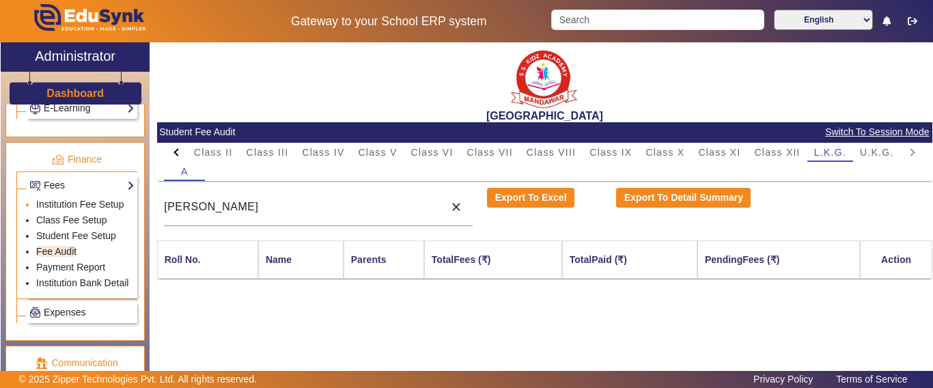
drag, startPoint x: 271, startPoint y: 217, endPoint x: 76, endPoint y: 213, distance: 195.4
click at [76, 213] on div "X Administrator Dashboard Administration Institution Institution Details Sessio…" at bounding box center [467, 223] width 932 height 363
click at [248, 210] on input "[PERSON_NAME]" at bounding box center [300, 207] width 273 height 16
drag, startPoint x: 246, startPoint y: 213, endPoint x: 119, endPoint y: 217, distance: 127.1
click at [111, 216] on div "X Administrator Dashboard Administration Institution Institution Details Sessio…" at bounding box center [467, 223] width 932 height 363
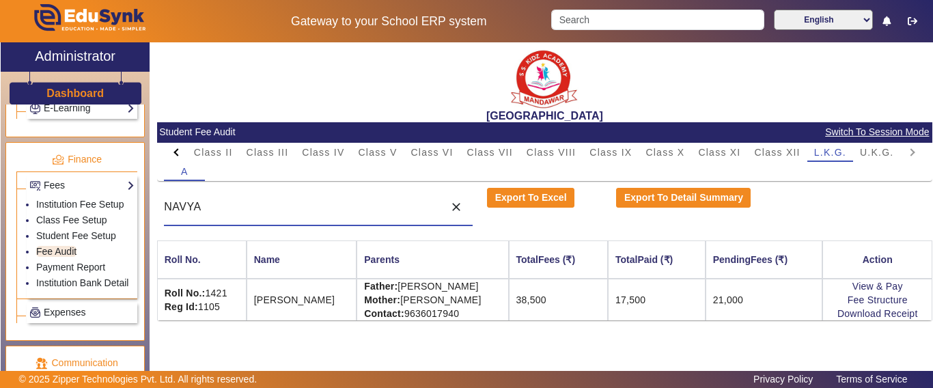
drag, startPoint x: 273, startPoint y: 212, endPoint x: 153, endPoint y: 198, distance: 121.1
click at [153, 198] on div "SANTIANS INTERNATIONAL SCHOOL Student Fee Audit Switch To Session Mode PreNurse…" at bounding box center [541, 216] width 783 height 348
type input "NAVYA"
click at [455, 208] on mat-icon "close" at bounding box center [456, 207] width 14 height 14
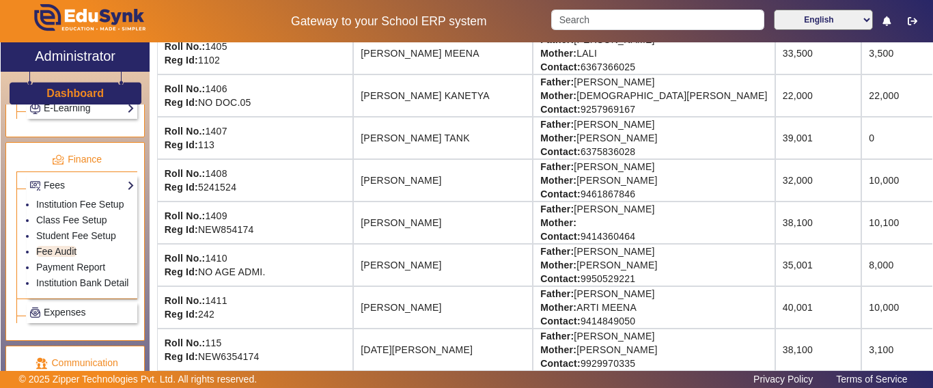
scroll to position [273, 0]
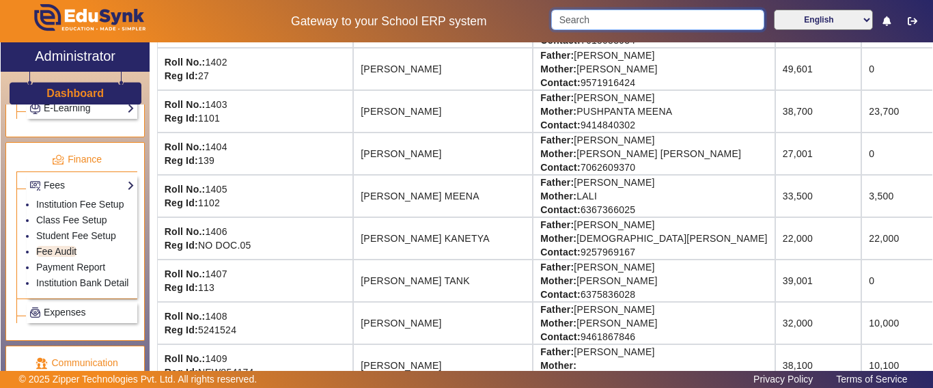
click at [594, 16] on input "Search" at bounding box center [657, 20] width 212 height 20
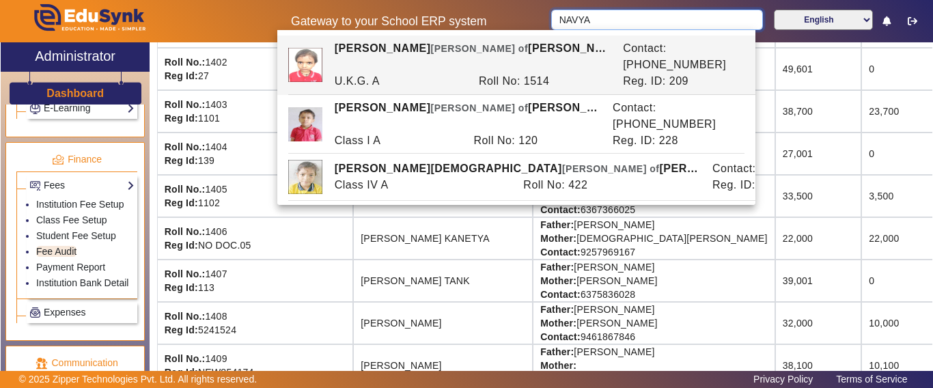
type input "NAVYA"
click at [407, 277] on td "GUNADHYA TANK" at bounding box center [443, 281] width 180 height 42
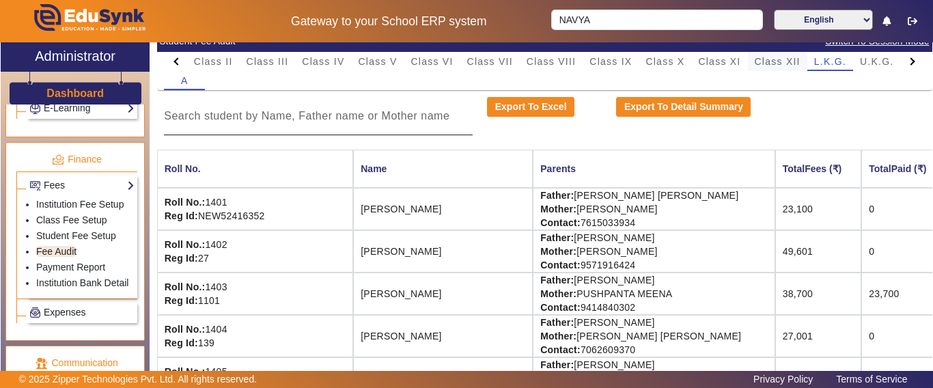
scroll to position [0, 0]
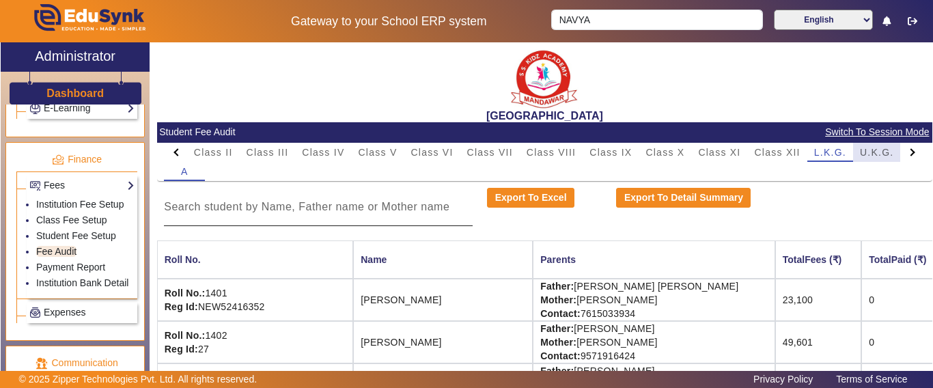
click at [871, 158] on span "U.K.G." at bounding box center [877, 152] width 34 height 19
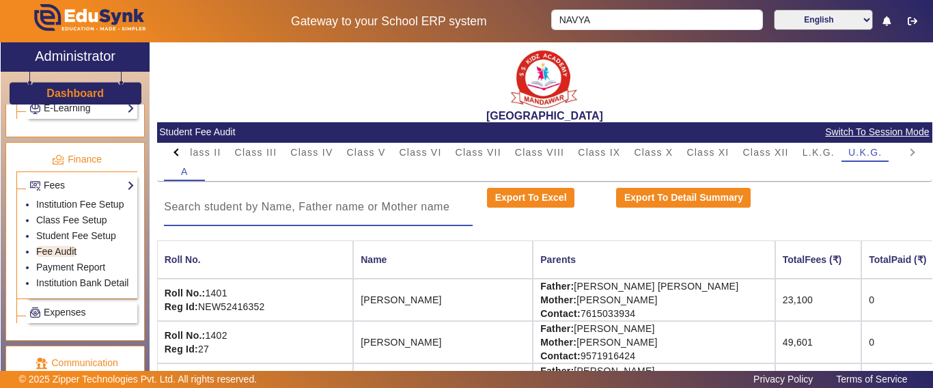
click at [239, 208] on input at bounding box center [318, 207] width 309 height 16
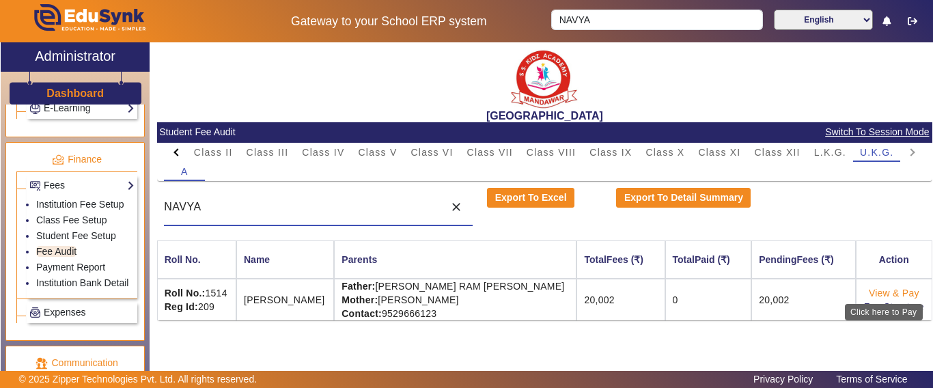
type input "NAVYA"
click at [881, 290] on link "View & Pay" at bounding box center [894, 293] width 51 height 11
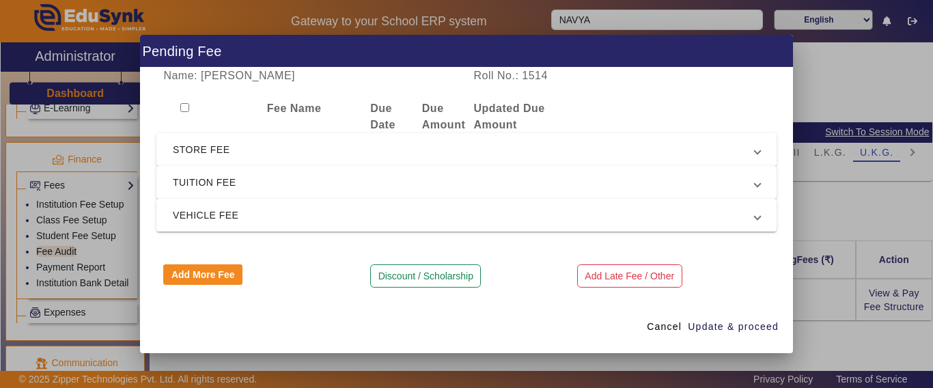
click at [212, 145] on span "STORE FEE" at bounding box center [464, 149] width 582 height 16
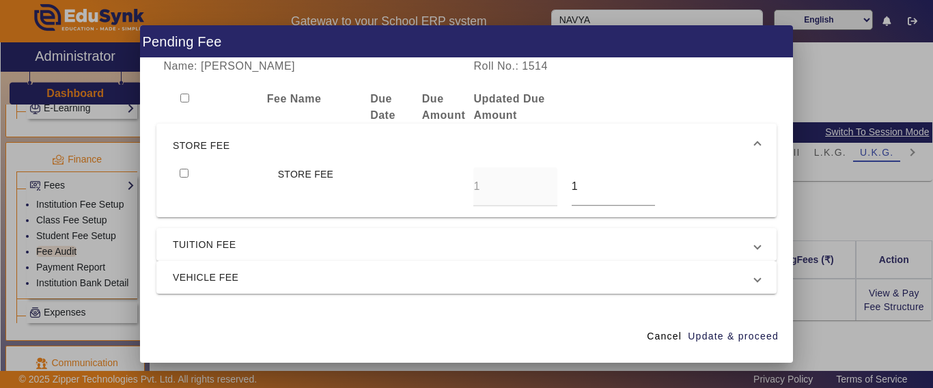
click at [184, 171] on input "checkbox" at bounding box center [184, 173] width 9 height 9
checkbox input "true"
click at [564, 190] on div "1" at bounding box center [613, 186] width 98 height 39
drag, startPoint x: 576, startPoint y: 189, endPoint x: 583, endPoint y: 224, distance: 35.6
click at [549, 189] on div "STORE FEE 1 1" at bounding box center [466, 186] width 587 height 39
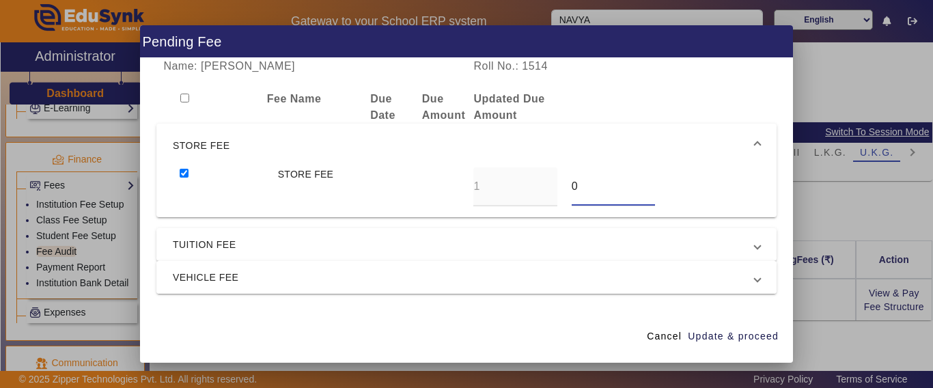
scroll to position [53, 0]
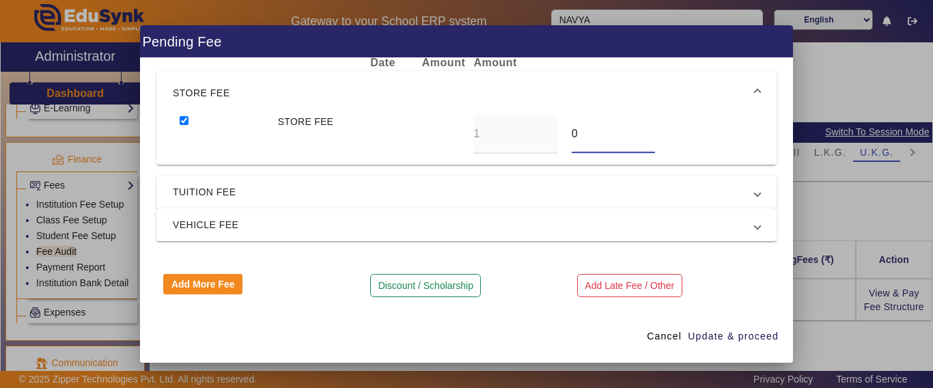
type input "0"
click at [215, 187] on span "TUITION FEE" at bounding box center [464, 192] width 582 height 16
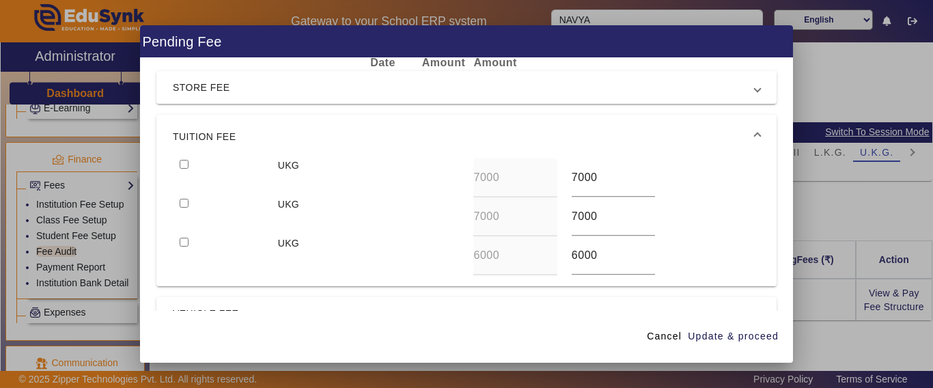
click at [182, 165] on input "checkbox" at bounding box center [184, 164] width 9 height 9
checkbox input "true"
click at [184, 199] on input "checkbox" at bounding box center [184, 203] width 9 height 9
checkbox input "true"
click at [182, 245] on input "checkbox" at bounding box center [184, 242] width 9 height 9
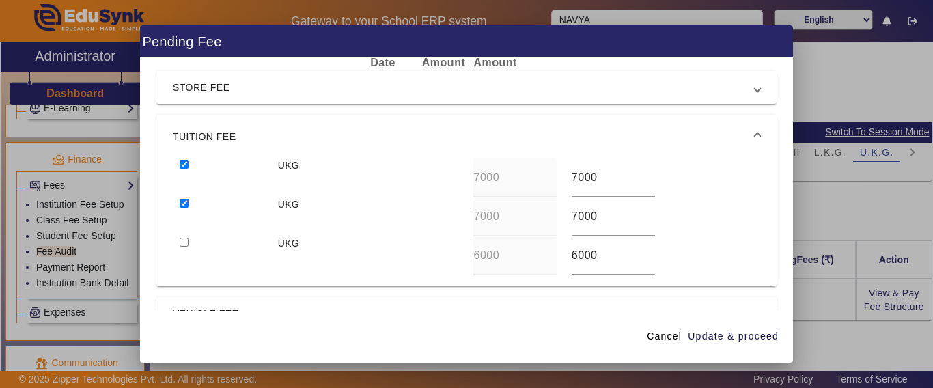
checkbox input "true"
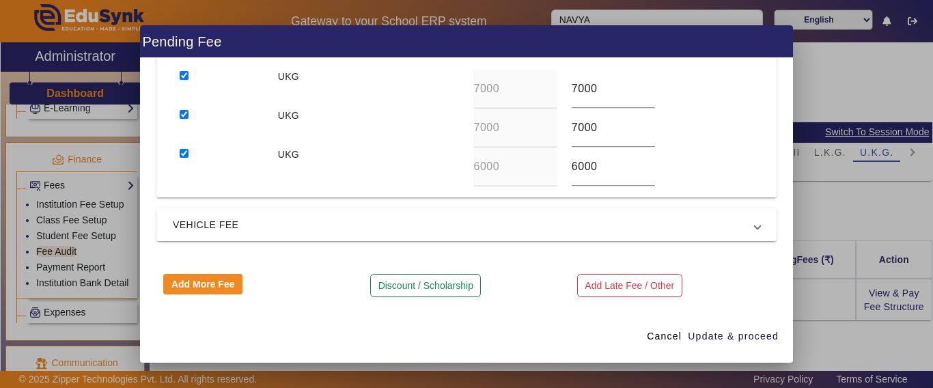
click at [207, 224] on span "VEHICLE FEE" at bounding box center [464, 225] width 582 height 16
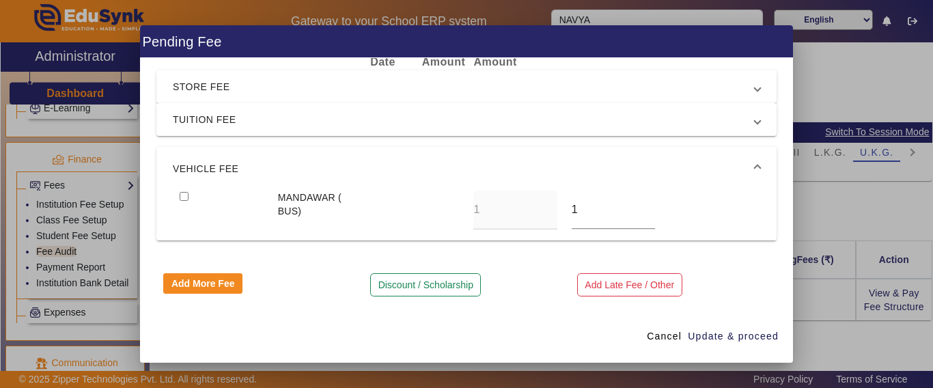
scroll to position [53, 0]
click at [187, 198] on input "checkbox" at bounding box center [184, 196] width 9 height 9
checkbox input "true"
drag, startPoint x: 572, startPoint y: 212, endPoint x: 538, endPoint y: 216, distance: 34.3
click at [531, 212] on div "MANDAWAR ( BUS) 1 1" at bounding box center [466, 210] width 587 height 39
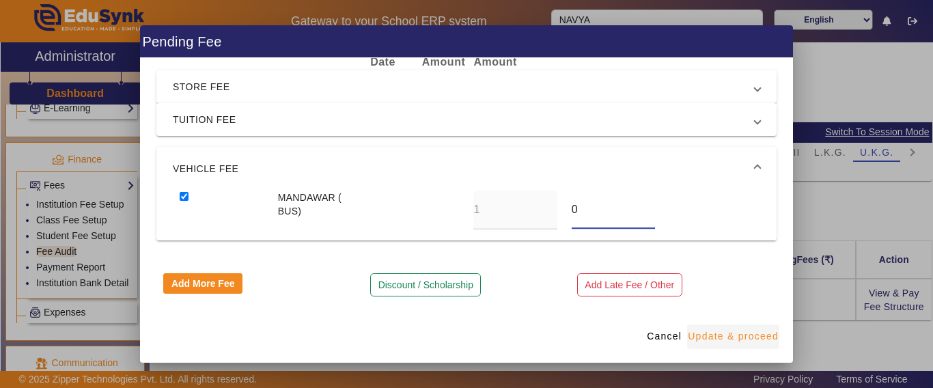
type input "0"
click at [719, 337] on span "Update & proceed" at bounding box center [733, 336] width 91 height 14
type input "0"
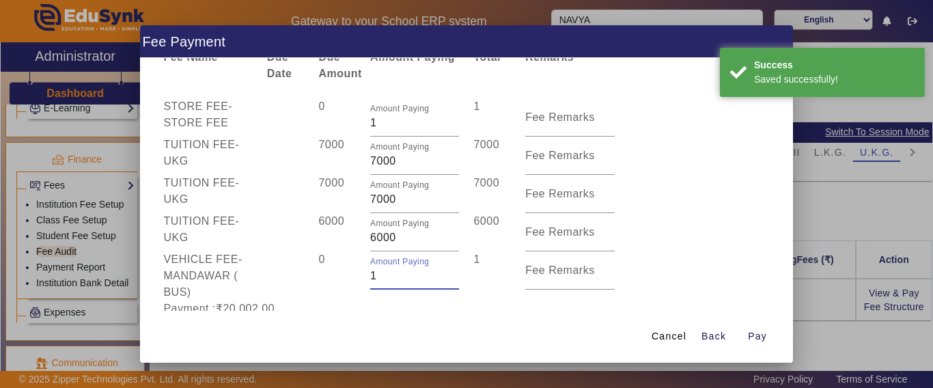
drag, startPoint x: 391, startPoint y: 294, endPoint x: 333, endPoint y: 302, distance: 59.2
click at [332, 302] on span "STORE FEE - STORE FEE 0 Amount Paying 1 1 Fee Remarks TUITION FEE - UKG 7000 Am…" at bounding box center [466, 245] width 620 height 295
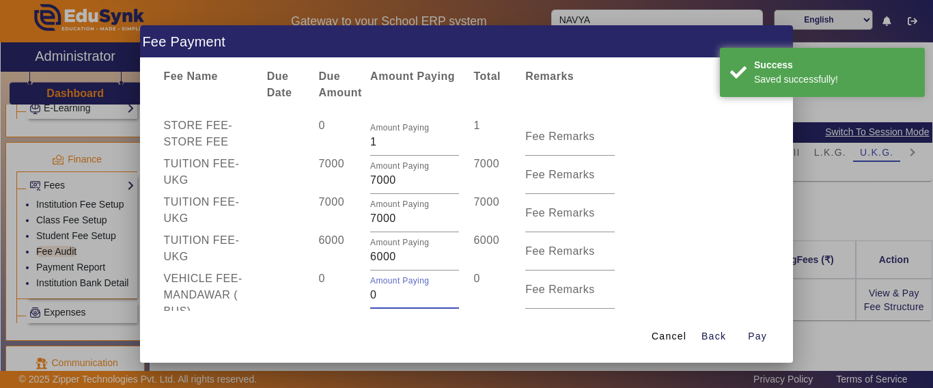
scroll to position [0, 0]
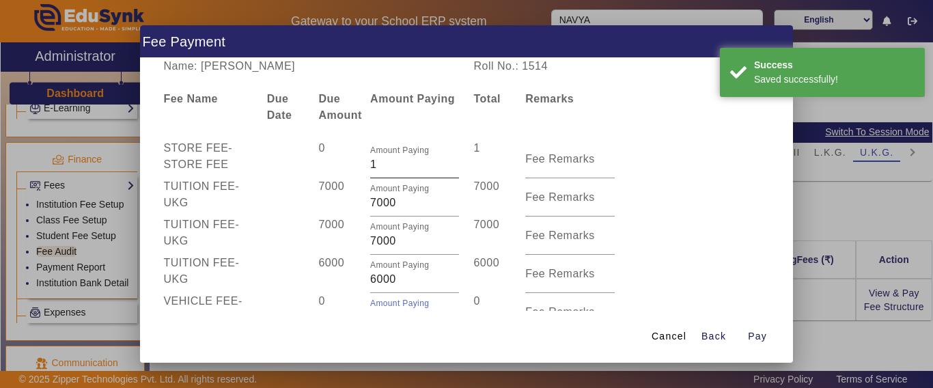
type input "0"
drag, startPoint x: 374, startPoint y: 165, endPoint x: 347, endPoint y: 165, distance: 26.7
click at [347, 165] on div "STORE FEE - STORE FEE 0 Amount Paying 1 1 Fee Remarks" at bounding box center [466, 159] width 620 height 38
type input "0"
click at [352, 187] on div "7000" at bounding box center [338, 197] width 52 height 38
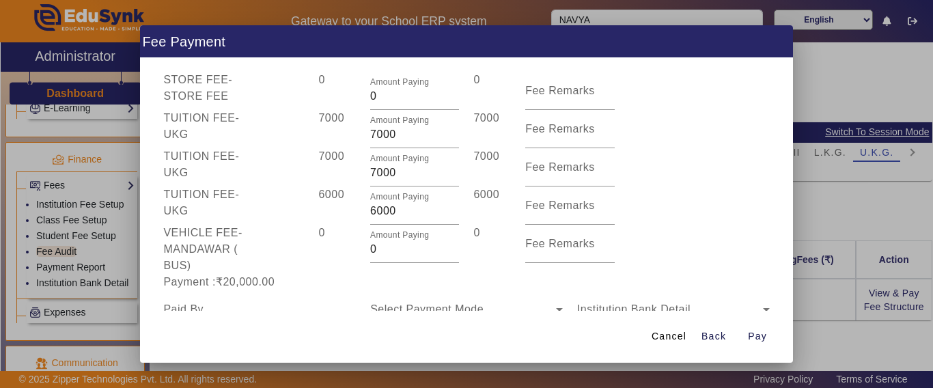
scroll to position [137, 0]
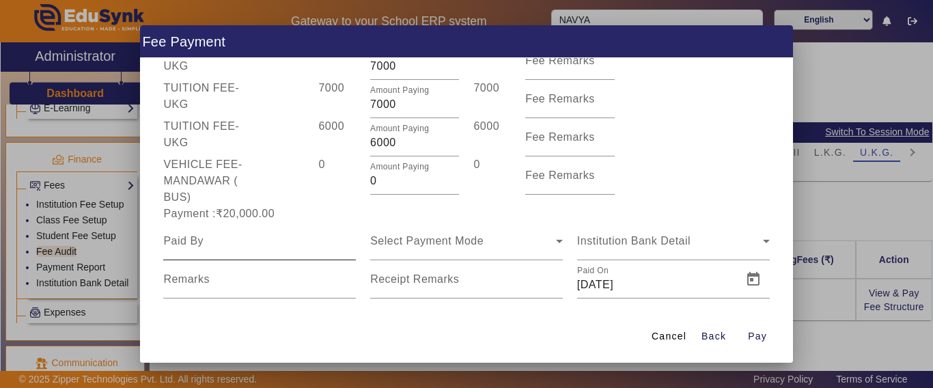
drag, startPoint x: 247, startPoint y: 253, endPoint x: 243, endPoint y: 243, distance: 11.5
click at [246, 253] on div at bounding box center [259, 241] width 193 height 38
click at [244, 245] on input at bounding box center [259, 241] width 193 height 16
type input "NAVYA"
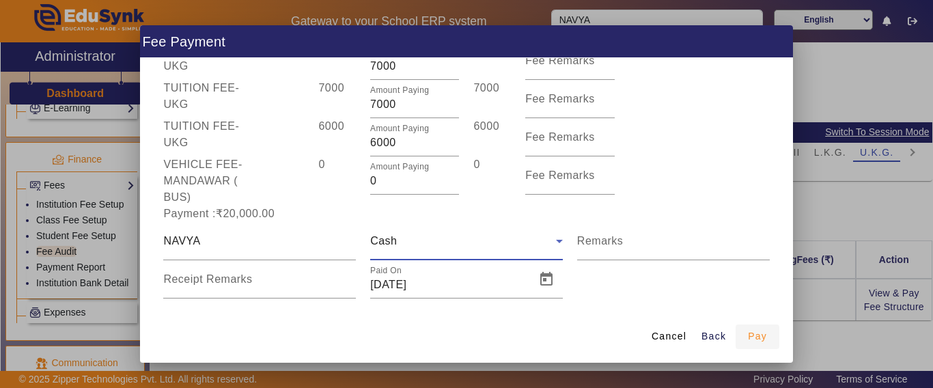
click at [753, 333] on span "Pay" at bounding box center [757, 336] width 19 height 14
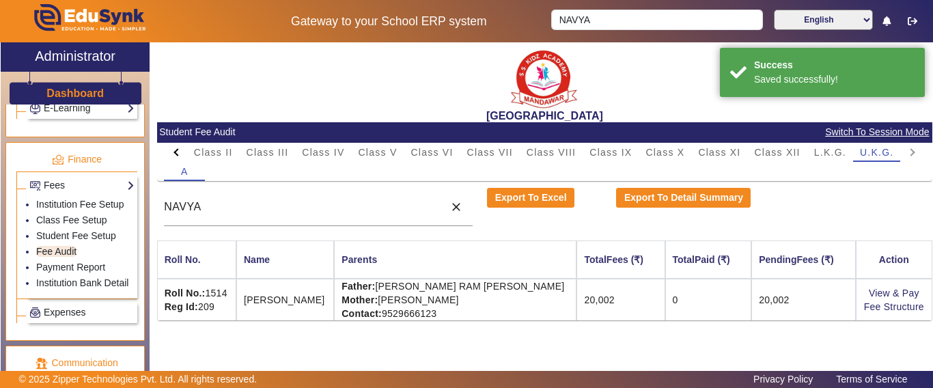
scroll to position [0, 0]
click at [883, 306] on link "Fee Structure" at bounding box center [894, 306] width 60 height 11
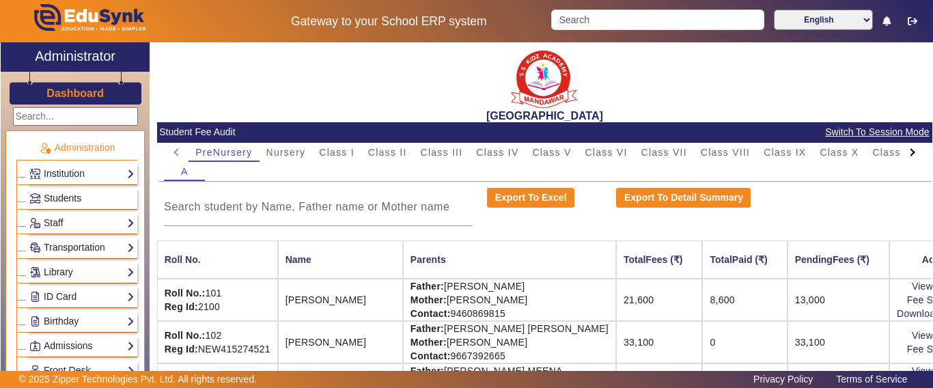
click at [908, 152] on div at bounding box center [912, 152] width 8 height 8
click at [896, 152] on mat-tab-header "PreNursery Nursery Class I Class II Class III Class IV Class V Class VI Class V…" at bounding box center [544, 152] width 761 height 19
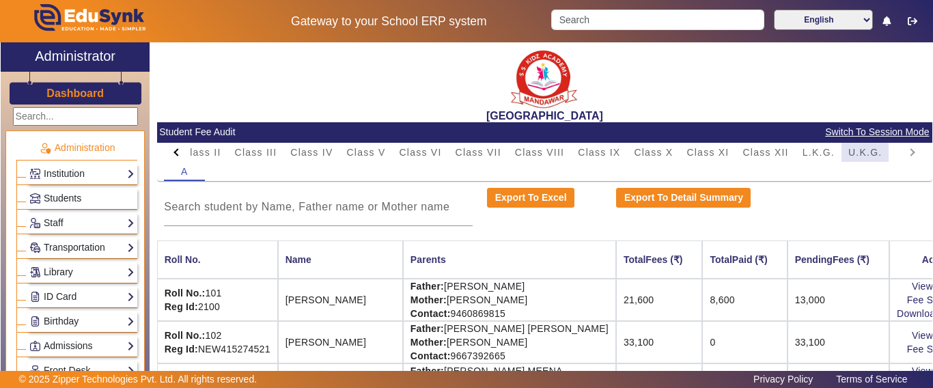
click at [847, 150] on div "U.K.G." at bounding box center [866, 152] width 48 height 19
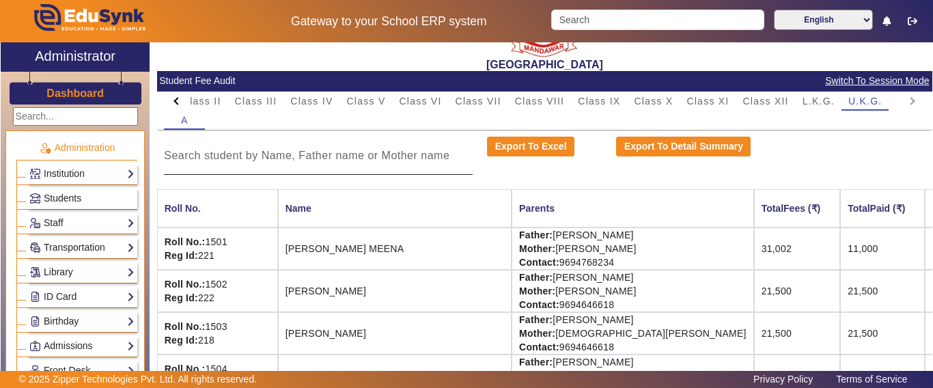
click at [236, 163] on input at bounding box center [318, 156] width 309 height 16
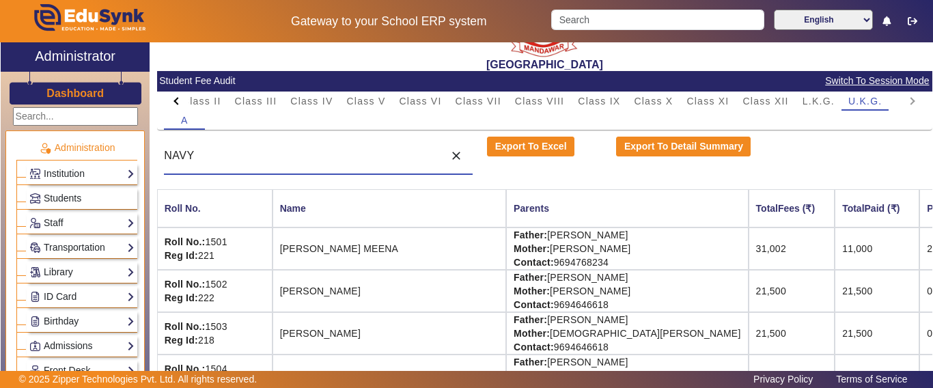
scroll to position [0, 0]
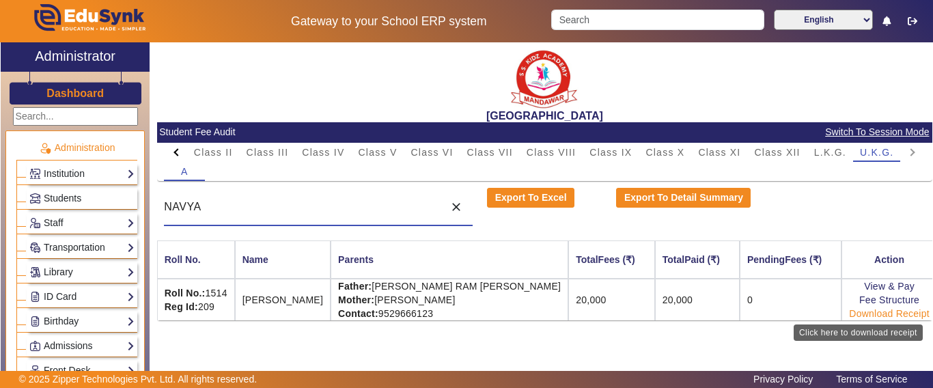
click at [849, 313] on link "Download Receipt" at bounding box center [889, 313] width 81 height 11
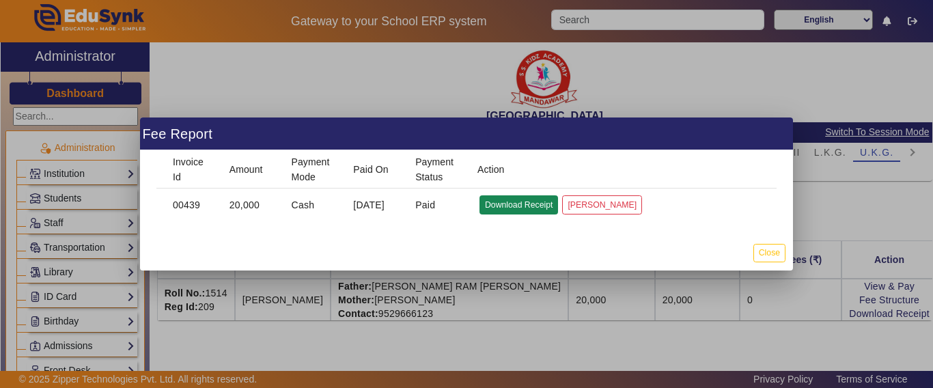
click at [506, 203] on button "Download Receipt" at bounding box center [519, 204] width 79 height 18
click at [757, 256] on button "Close" at bounding box center [769, 253] width 32 height 18
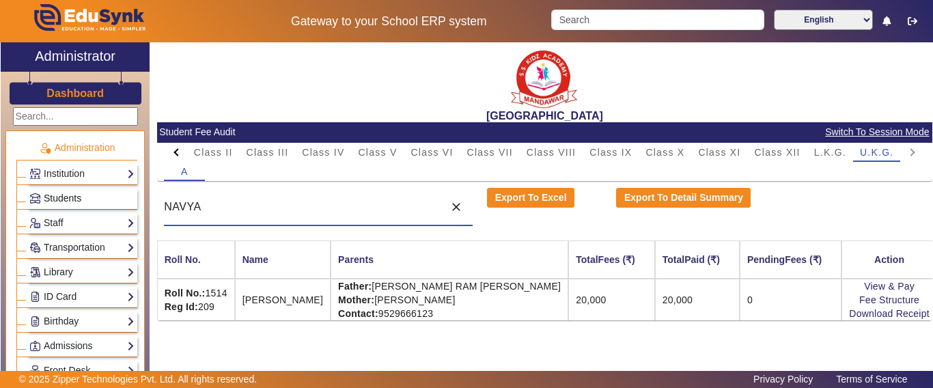
drag, startPoint x: 251, startPoint y: 203, endPoint x: 61, endPoint y: 202, distance: 189.2
click at [61, 202] on div "X Administrator Dashboard Administration Institution Institution Details Sessio…" at bounding box center [467, 223] width 932 height 363
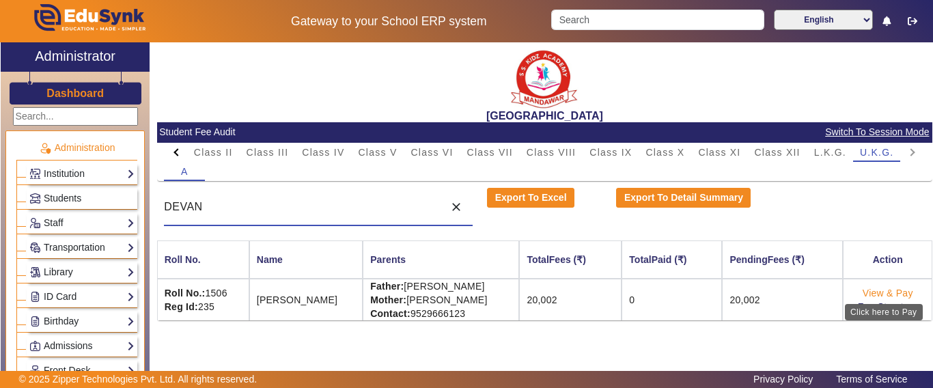
type input "DEVAN"
click at [888, 294] on link "View & Pay" at bounding box center [888, 293] width 51 height 11
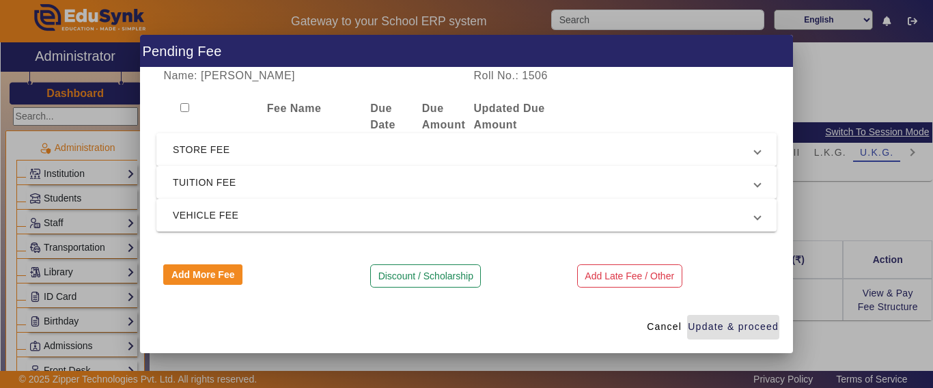
click at [206, 150] on span "STORE FEE" at bounding box center [464, 149] width 582 height 16
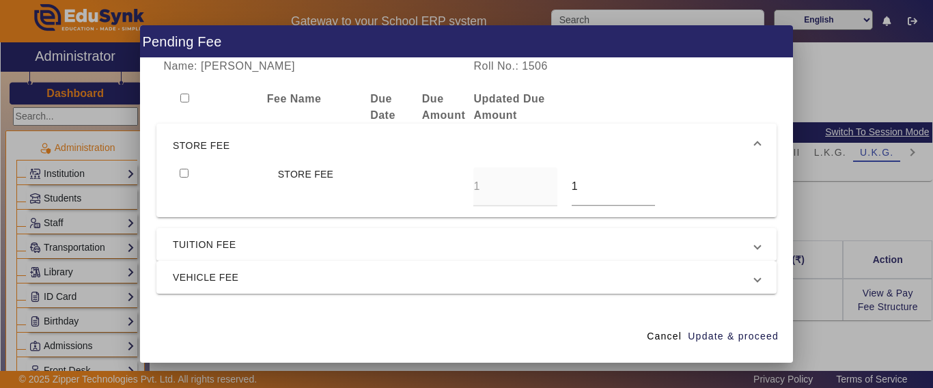
click at [184, 170] on input "checkbox" at bounding box center [184, 173] width 9 height 9
checkbox input "true"
type input "0"
click at [234, 249] on span "TUITION FEE" at bounding box center [464, 244] width 582 height 16
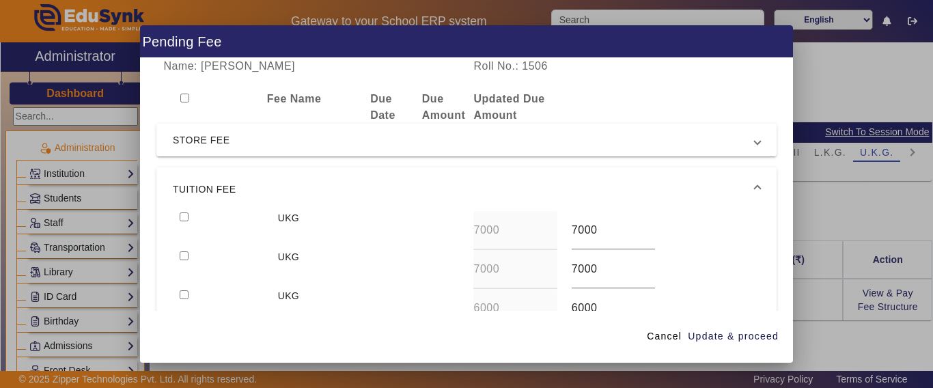
click at [184, 209] on mat-expansion-panel-header "TUITION FEE" at bounding box center [466, 189] width 620 height 44
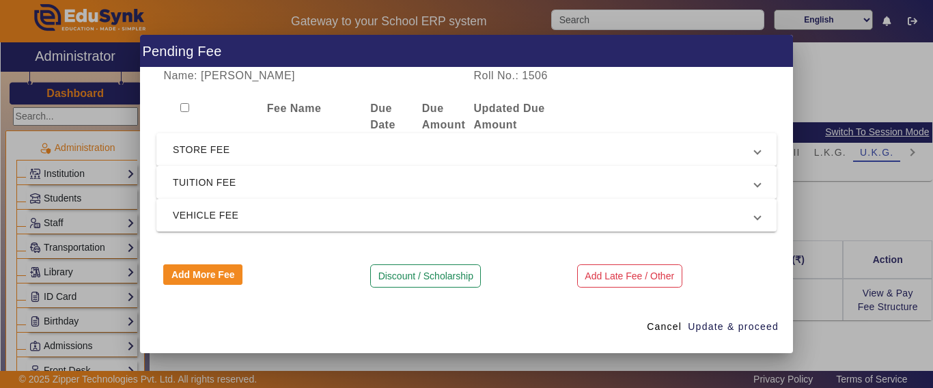
click at [185, 180] on span "TUITION FEE" at bounding box center [464, 182] width 582 height 16
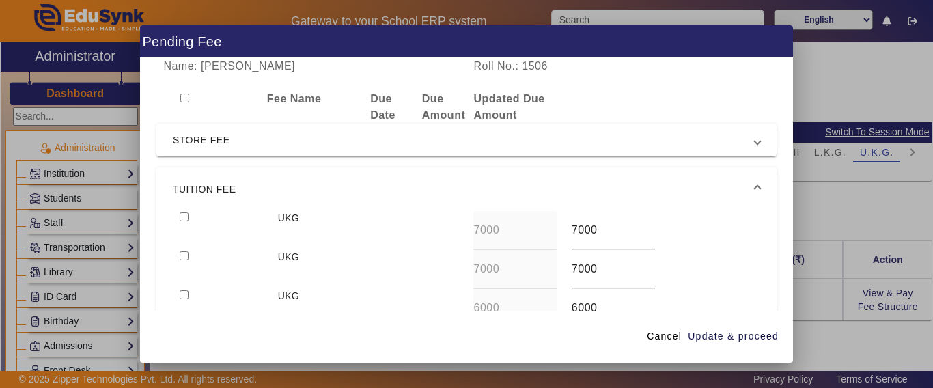
click at [186, 216] on input "checkbox" at bounding box center [184, 216] width 9 height 9
checkbox input "true"
click at [186, 254] on input "checkbox" at bounding box center [184, 255] width 9 height 9
checkbox input "true"
click at [186, 294] on input "checkbox" at bounding box center [184, 294] width 9 height 9
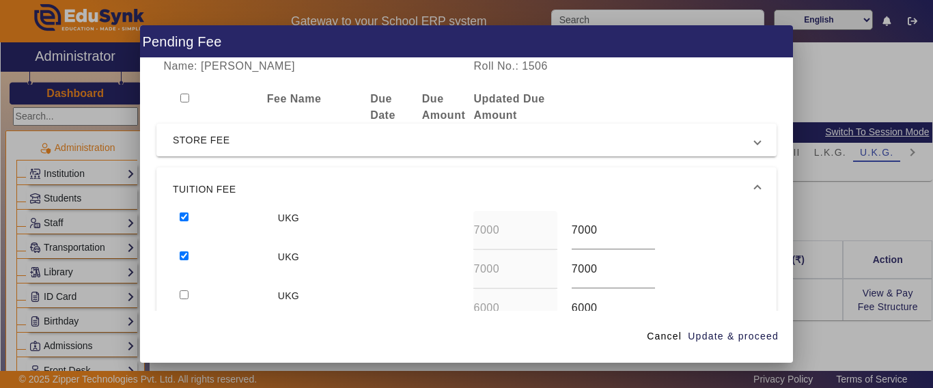
checkbox input "true"
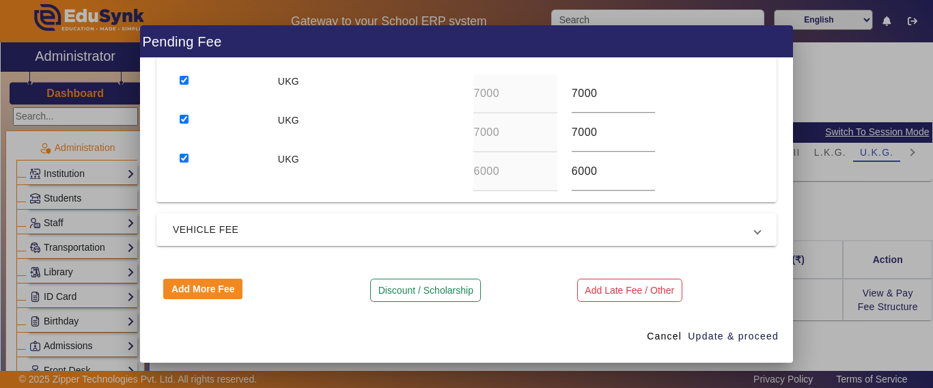
click at [211, 237] on span "VEHICLE FEE" at bounding box center [464, 229] width 582 height 16
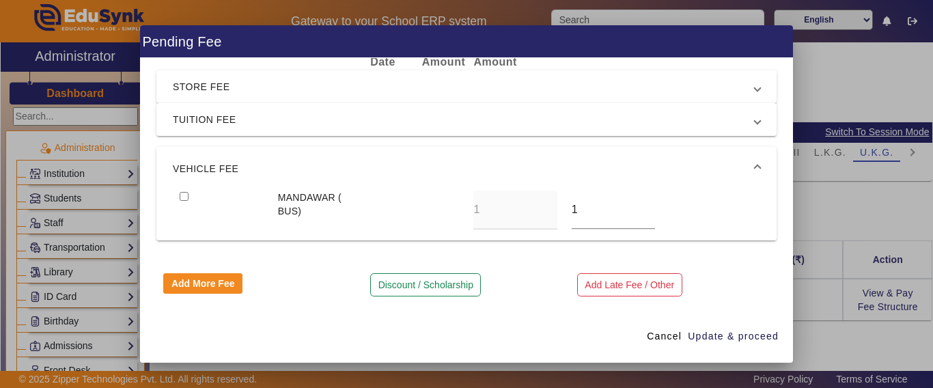
scroll to position [53, 0]
click at [184, 195] on input "checkbox" at bounding box center [184, 196] width 9 height 9
checkbox input "true"
drag, startPoint x: 574, startPoint y: 205, endPoint x: 558, endPoint y: 204, distance: 15.7
click at [564, 204] on div "1" at bounding box center [613, 210] width 98 height 39
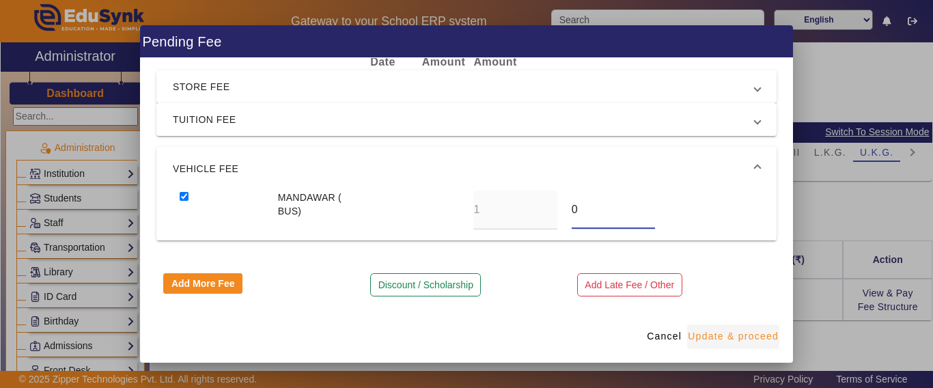
type input "0"
click at [697, 338] on span "Update & proceed" at bounding box center [733, 336] width 91 height 14
type input "0"
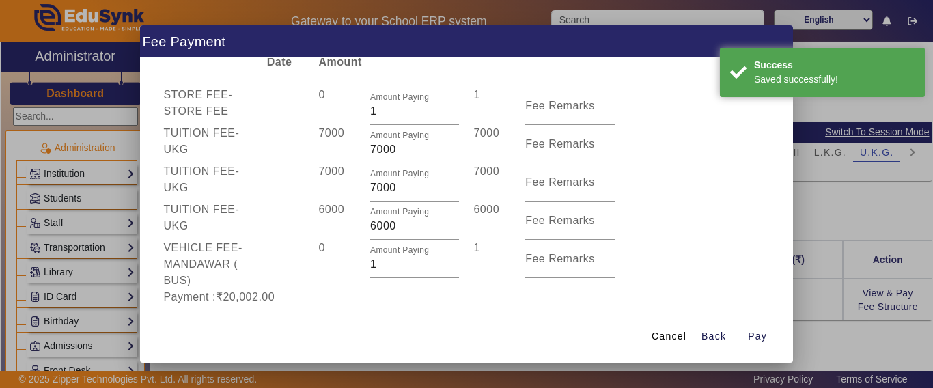
click at [363, 267] on div "Amount Paying 1" at bounding box center [414, 264] width 103 height 49
type input "0"
drag, startPoint x: 391, startPoint y: 117, endPoint x: 329, endPoint y: 115, distance: 62.2
click at [329, 115] on div "STORE FEE - STORE FEE 0 Amount Paying 1 1 Fee Remarks" at bounding box center [466, 106] width 620 height 38
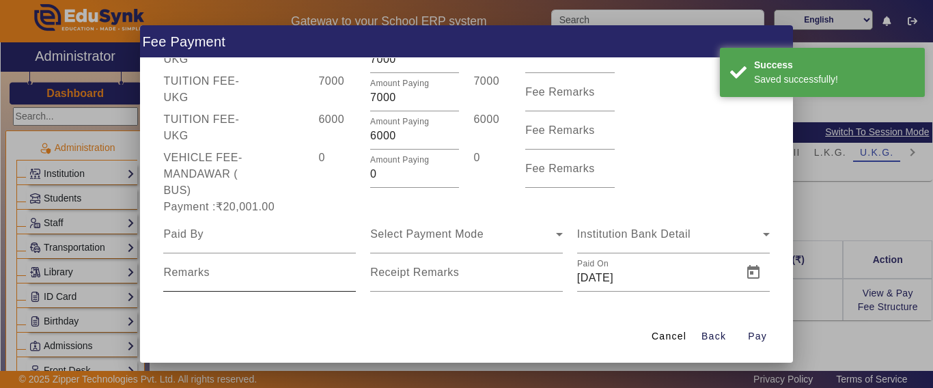
scroll to position [154, 0]
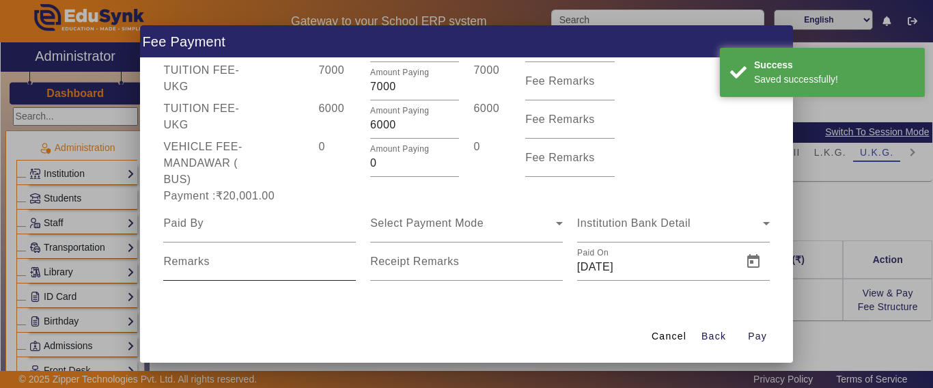
type input "0"
click at [265, 248] on div "Remarks" at bounding box center [259, 262] width 193 height 38
click at [261, 230] on input at bounding box center [259, 223] width 193 height 16
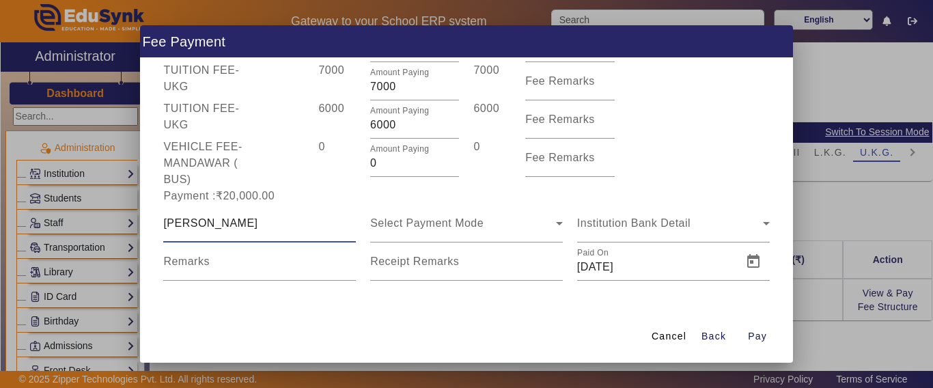
type input "[PERSON_NAME]"
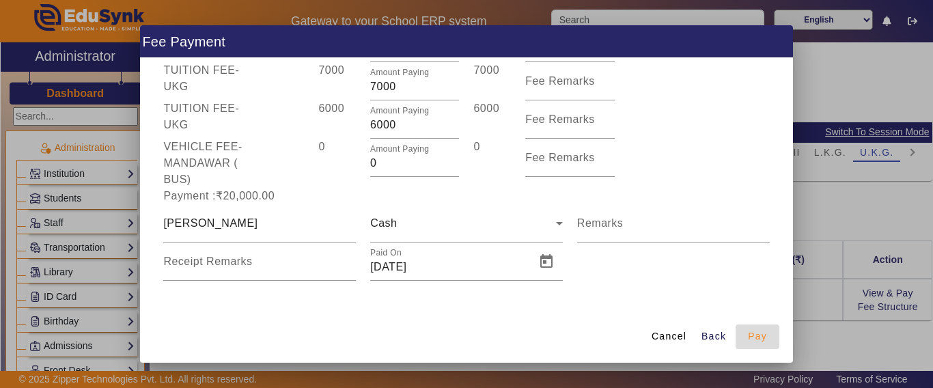
drag, startPoint x: 764, startPoint y: 335, endPoint x: 756, endPoint y: 332, distance: 9.5
click at [762, 335] on span "Pay" at bounding box center [757, 336] width 19 height 14
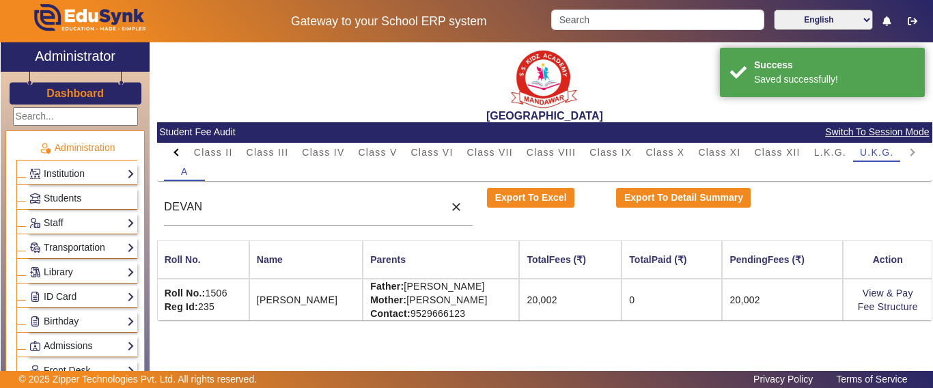
scroll to position [0, 0]
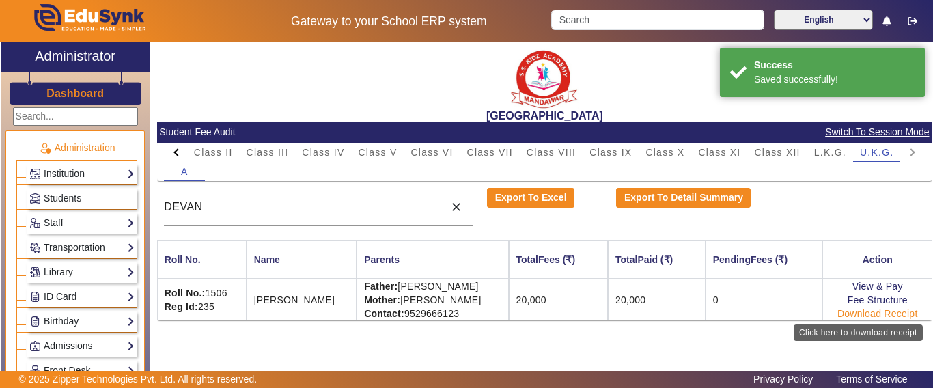
click at [883, 312] on link "Download Receipt" at bounding box center [878, 313] width 81 height 11
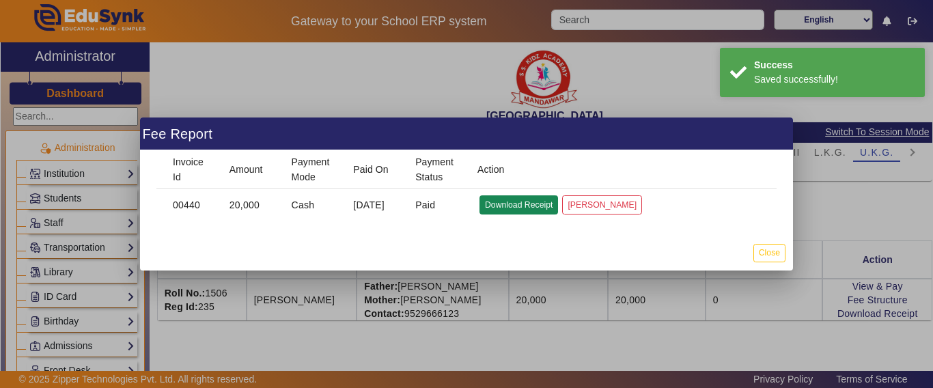
click at [508, 204] on button "Download Receipt" at bounding box center [519, 204] width 79 height 18
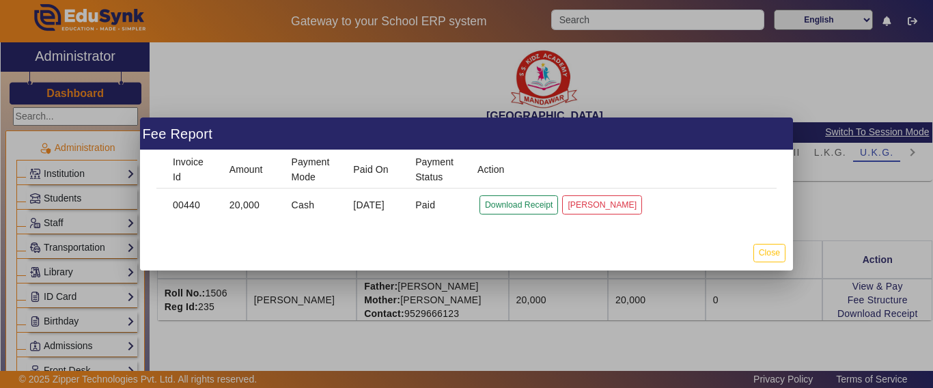
click at [312, 348] on div at bounding box center [466, 194] width 933 height 388
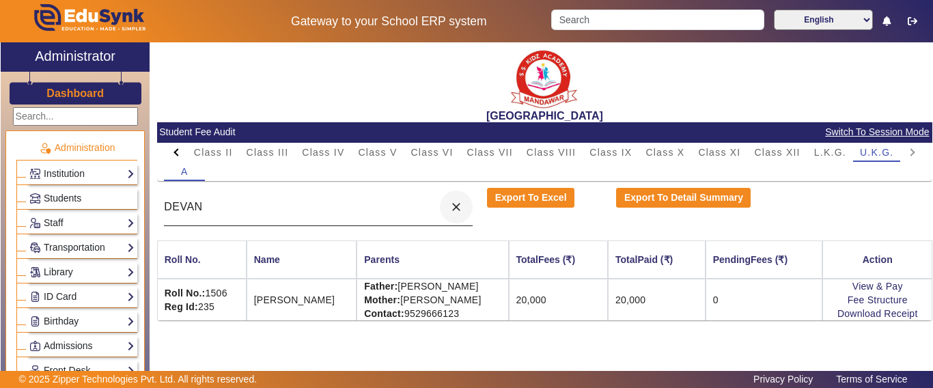
click at [458, 209] on mat-icon "close" at bounding box center [456, 207] width 14 height 14
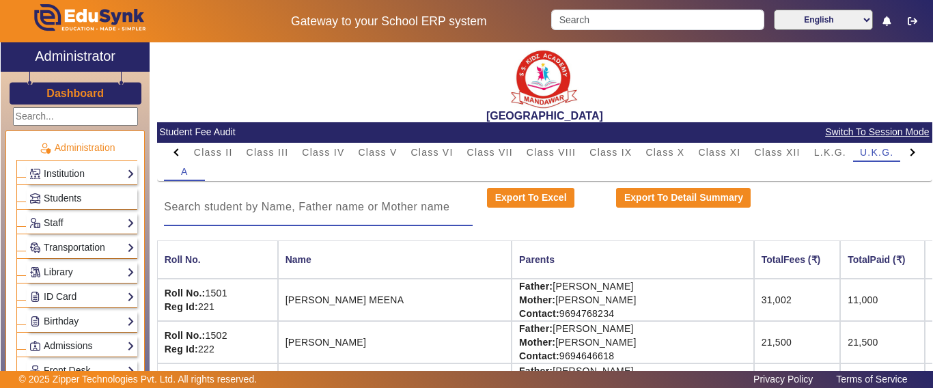
click at [56, 96] on h3 "Dashboard" at bounding box center [74, 93] width 57 height 13
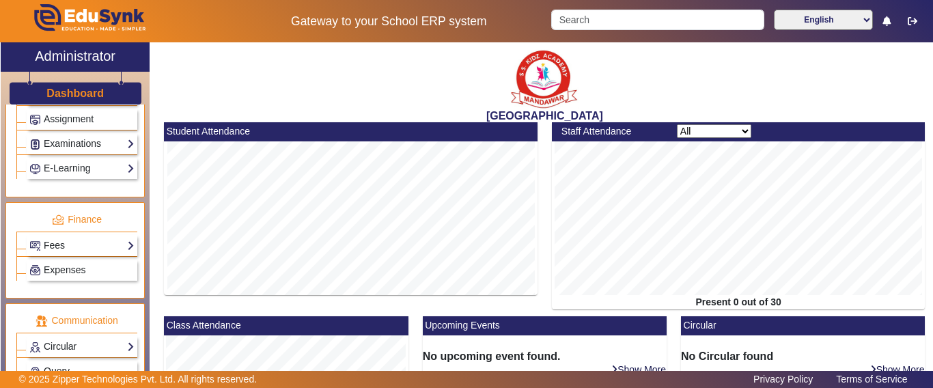
scroll to position [704, 0]
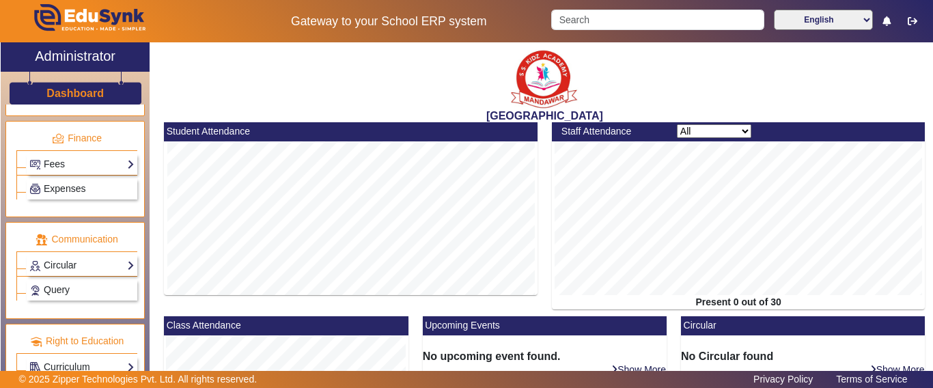
click at [64, 154] on div "Fees Institution Fee Setup Class Fee Setup Student Fee Setup Fee Audit Payment …" at bounding box center [82, 164] width 111 height 21
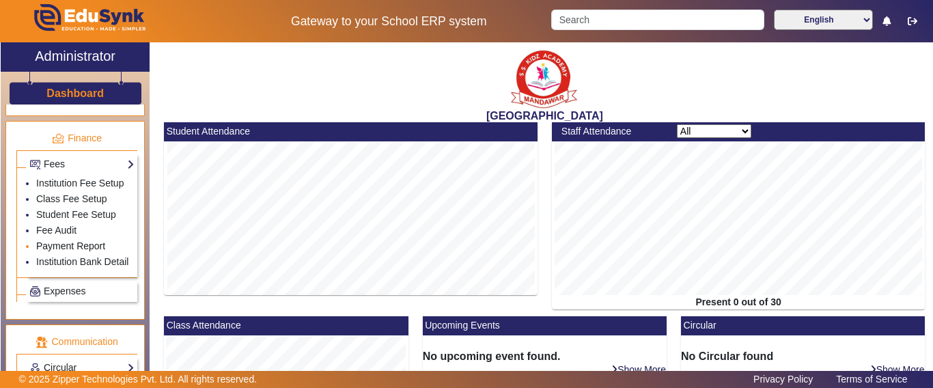
click at [61, 251] on link "Payment Report" at bounding box center [70, 245] width 69 height 11
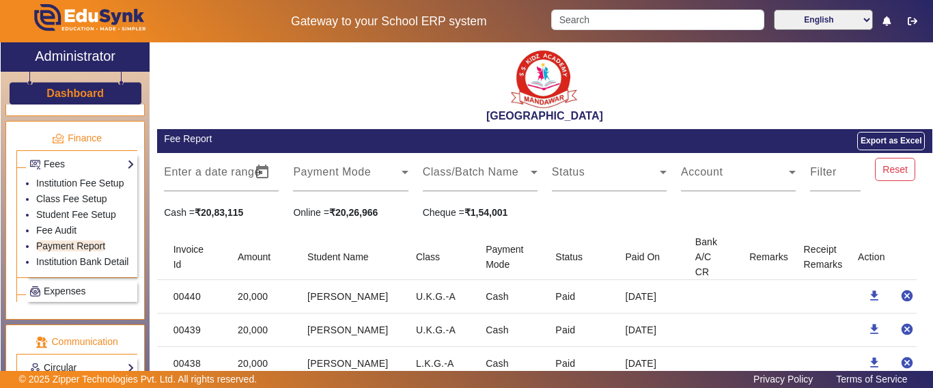
click at [72, 96] on h3 "Dashboard" at bounding box center [74, 93] width 57 height 13
